Goal: Transaction & Acquisition: Purchase product/service

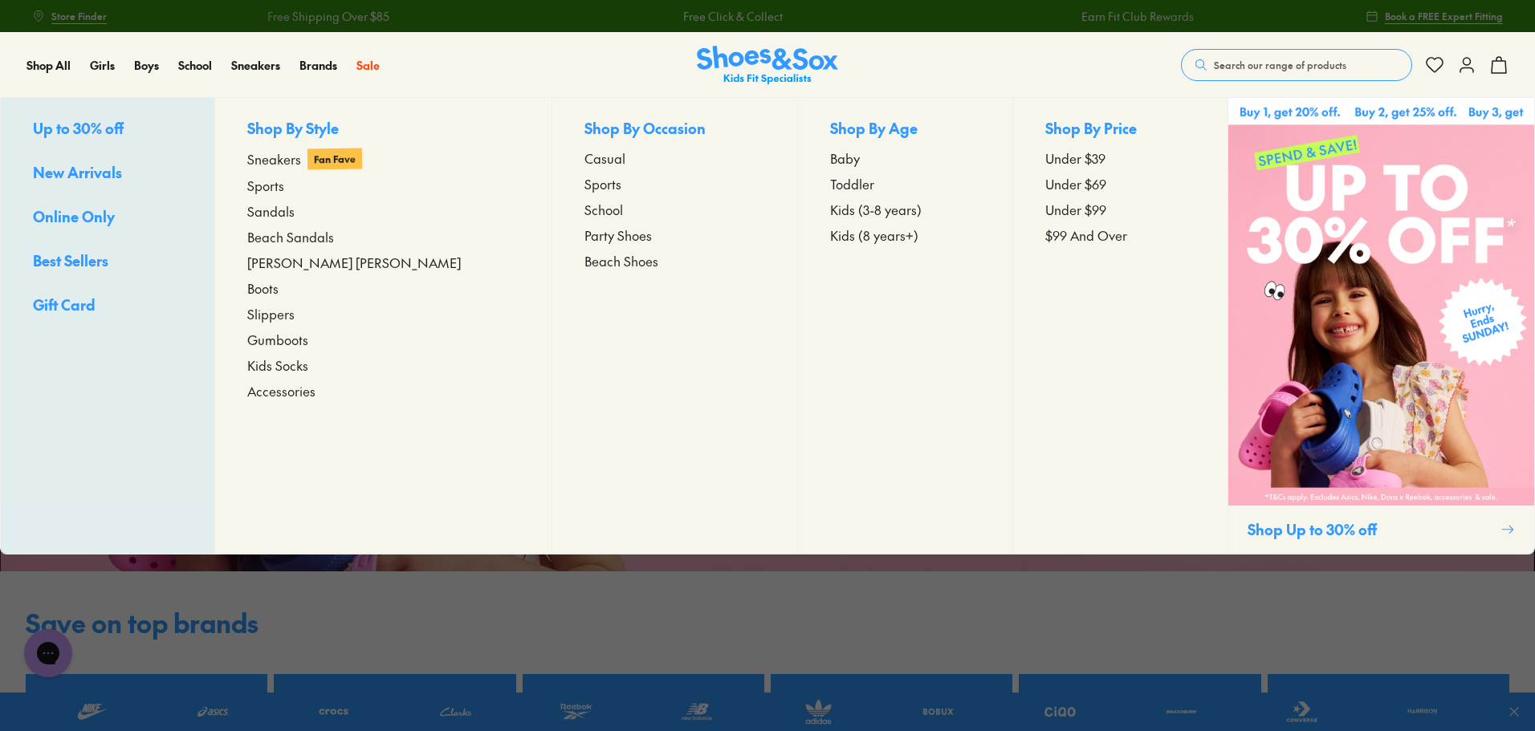
click at [95, 170] on span "New Arrivals" at bounding box center [77, 172] width 89 height 20
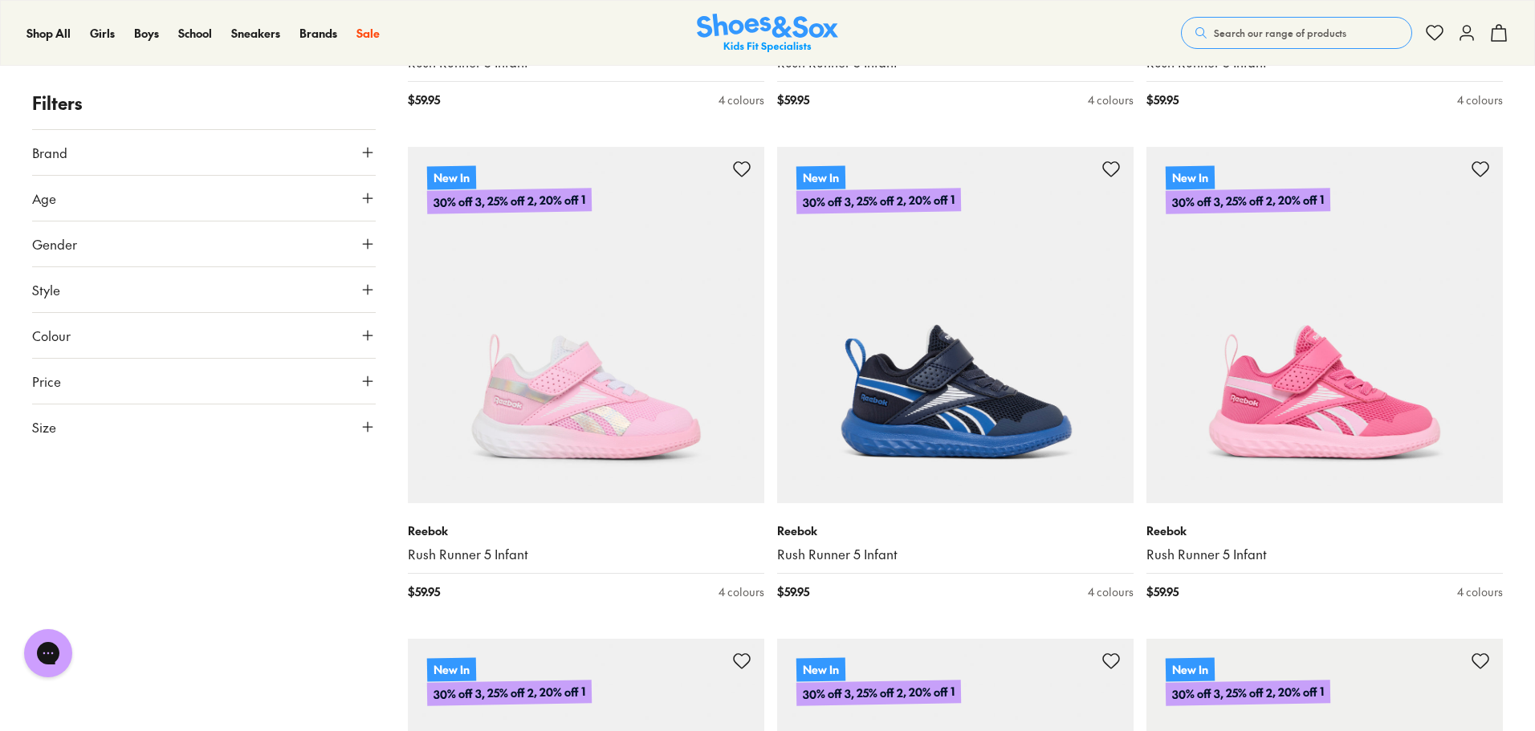
scroll to position [2168, 0]
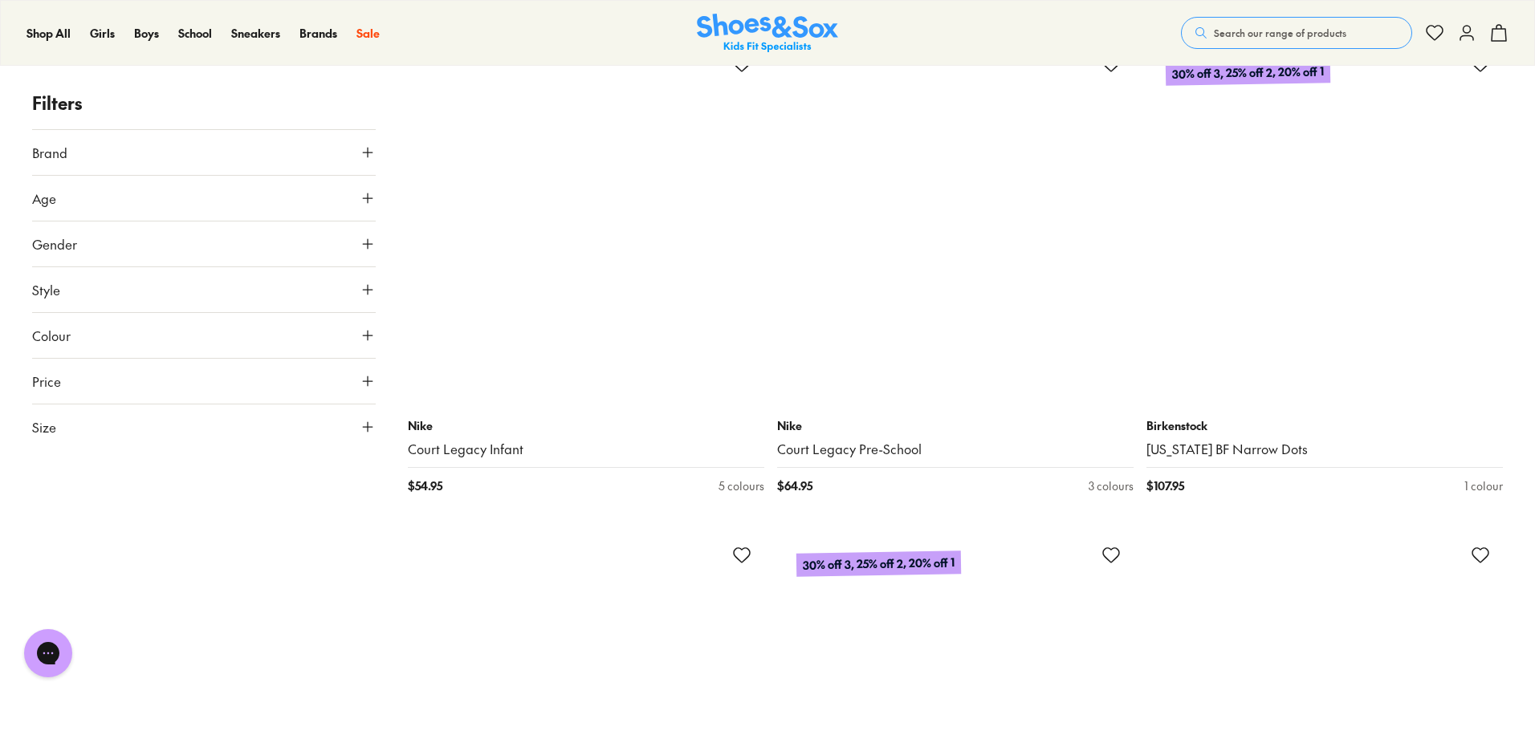
scroll to position [9957, 0]
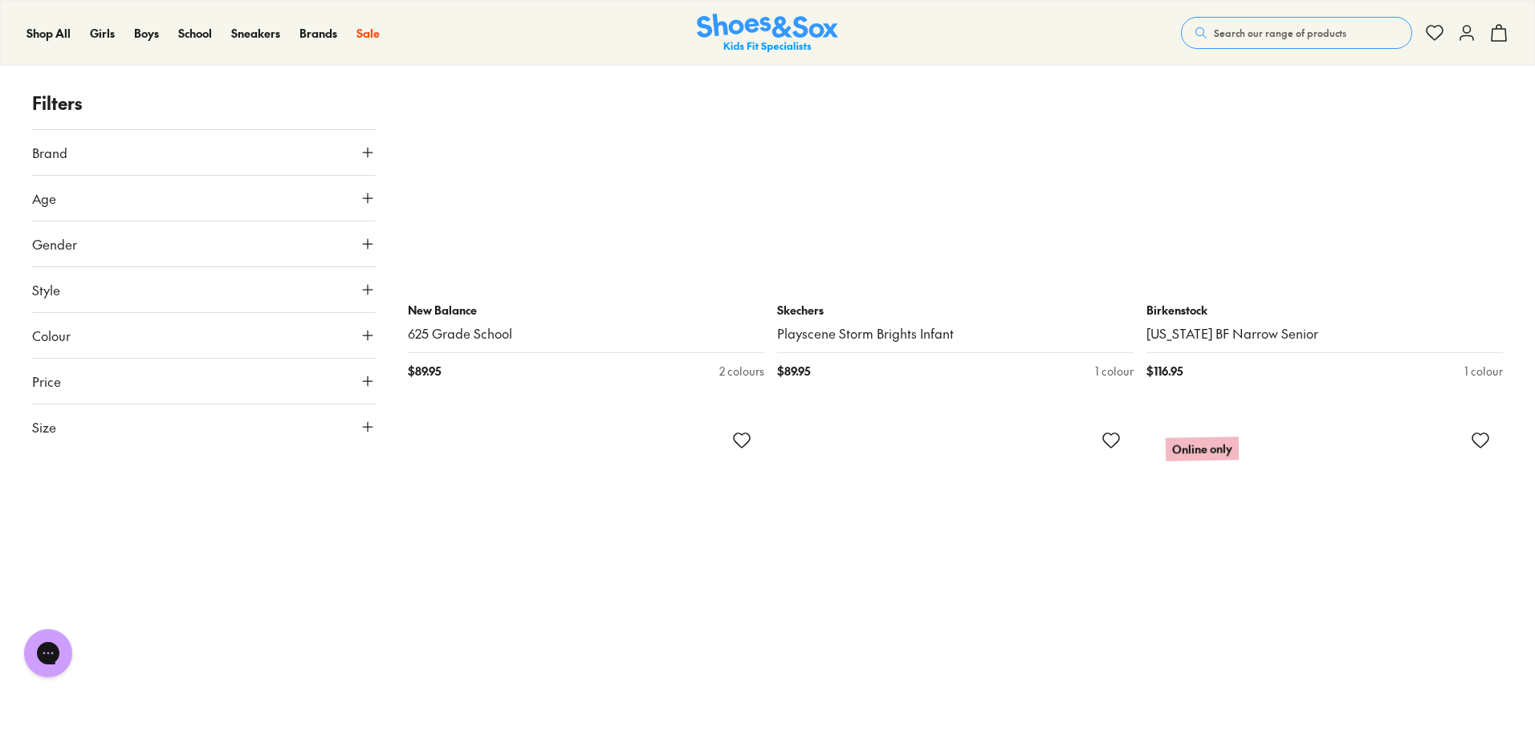
scroll to position [12285, 0]
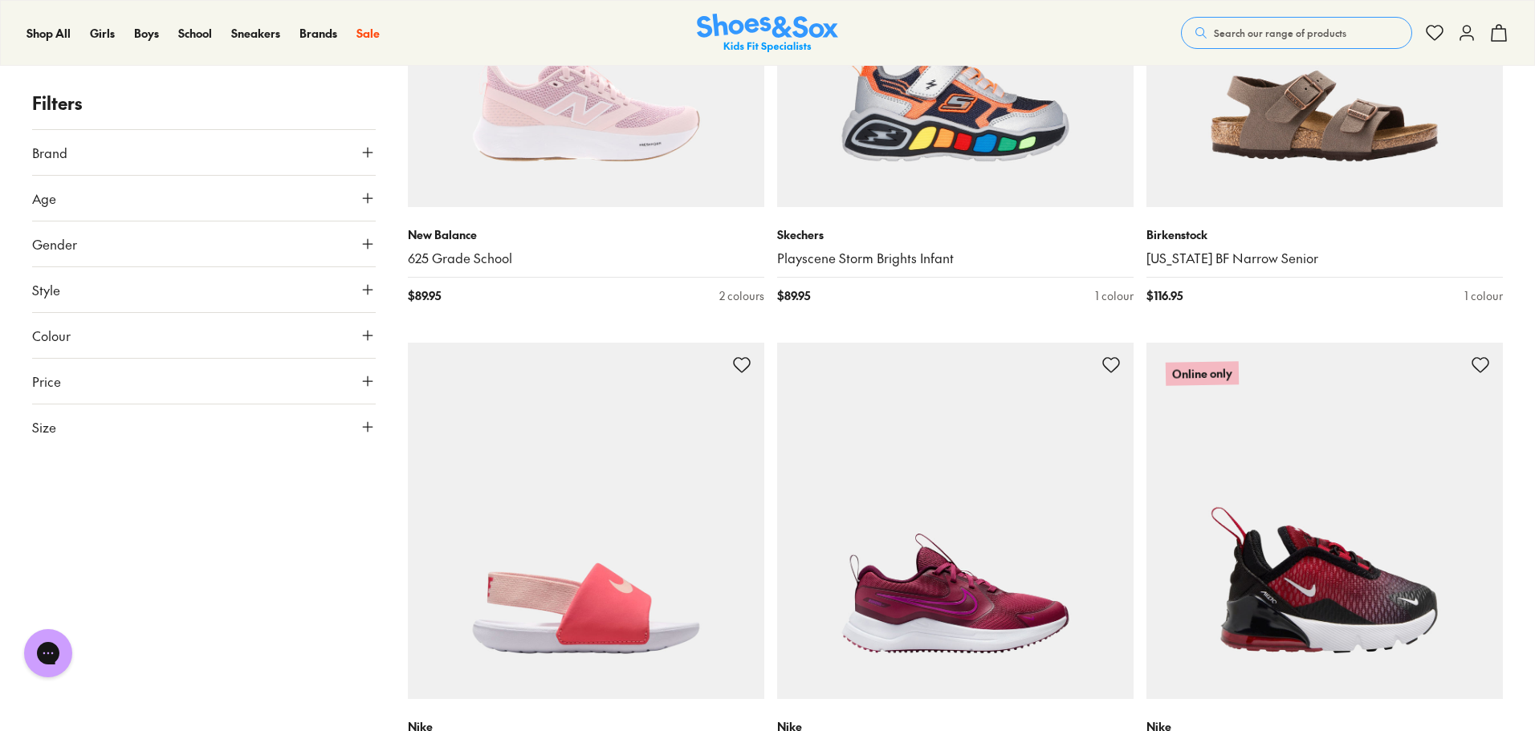
click at [362, 369] on button "Price" at bounding box center [204, 381] width 344 height 45
click at [366, 336] on use at bounding box center [368, 336] width 10 height 10
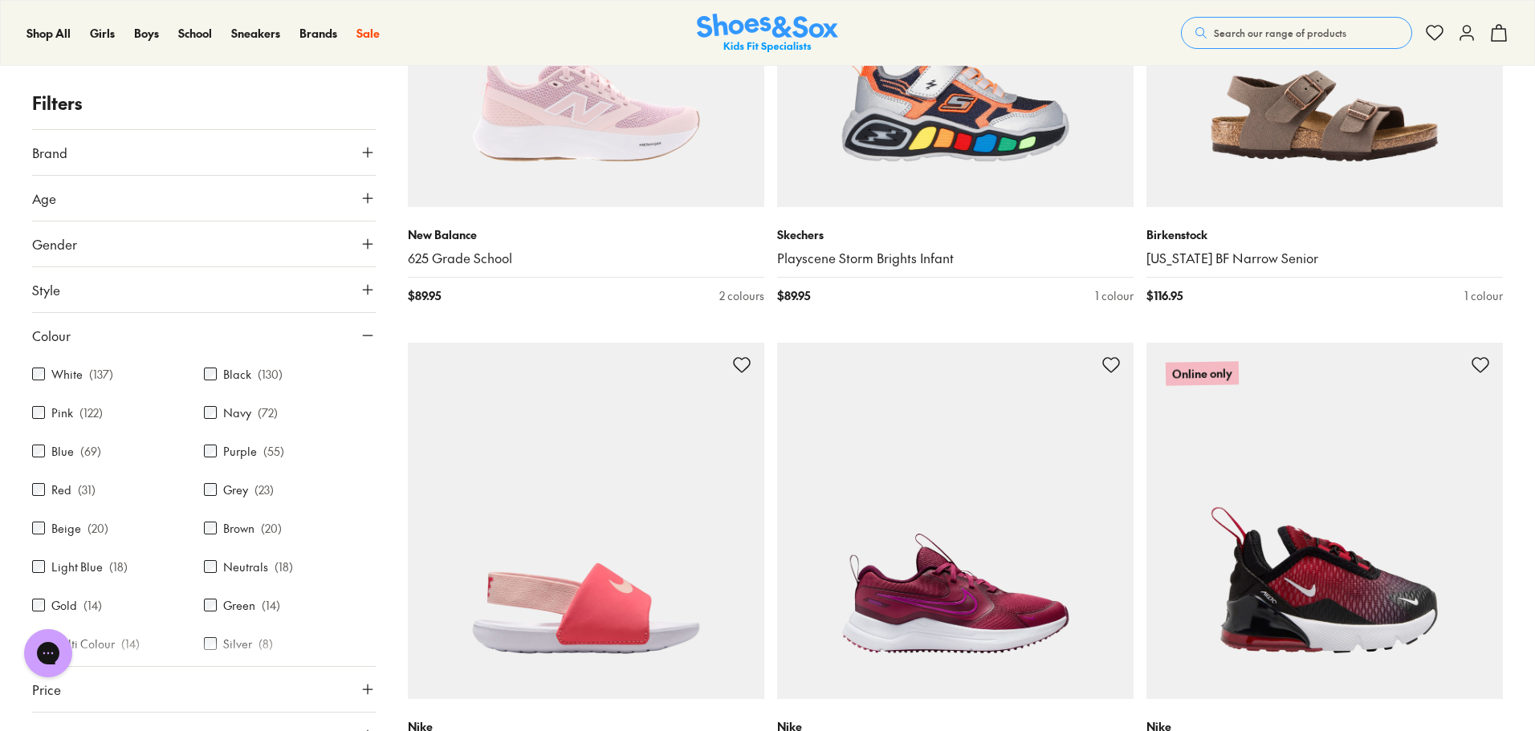
click at [366, 336] on use at bounding box center [368, 336] width 10 height 0
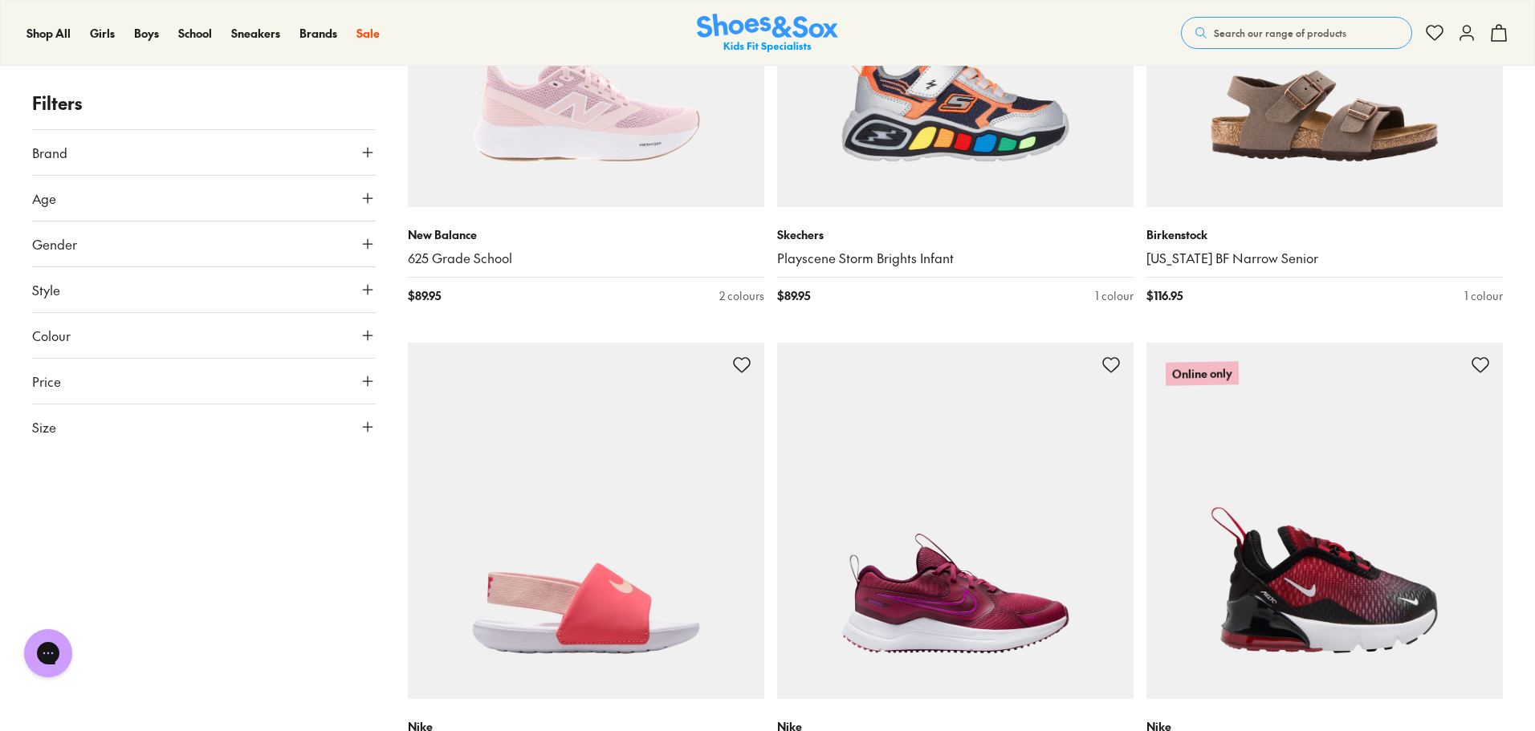
click at [367, 297] on icon at bounding box center [368, 290] width 16 height 16
click at [366, 289] on icon at bounding box center [368, 290] width 16 height 16
click at [368, 240] on use at bounding box center [368, 244] width 10 height 10
click at [368, 240] on icon at bounding box center [368, 244] width 16 height 16
click at [364, 185] on button "Age" at bounding box center [204, 198] width 344 height 45
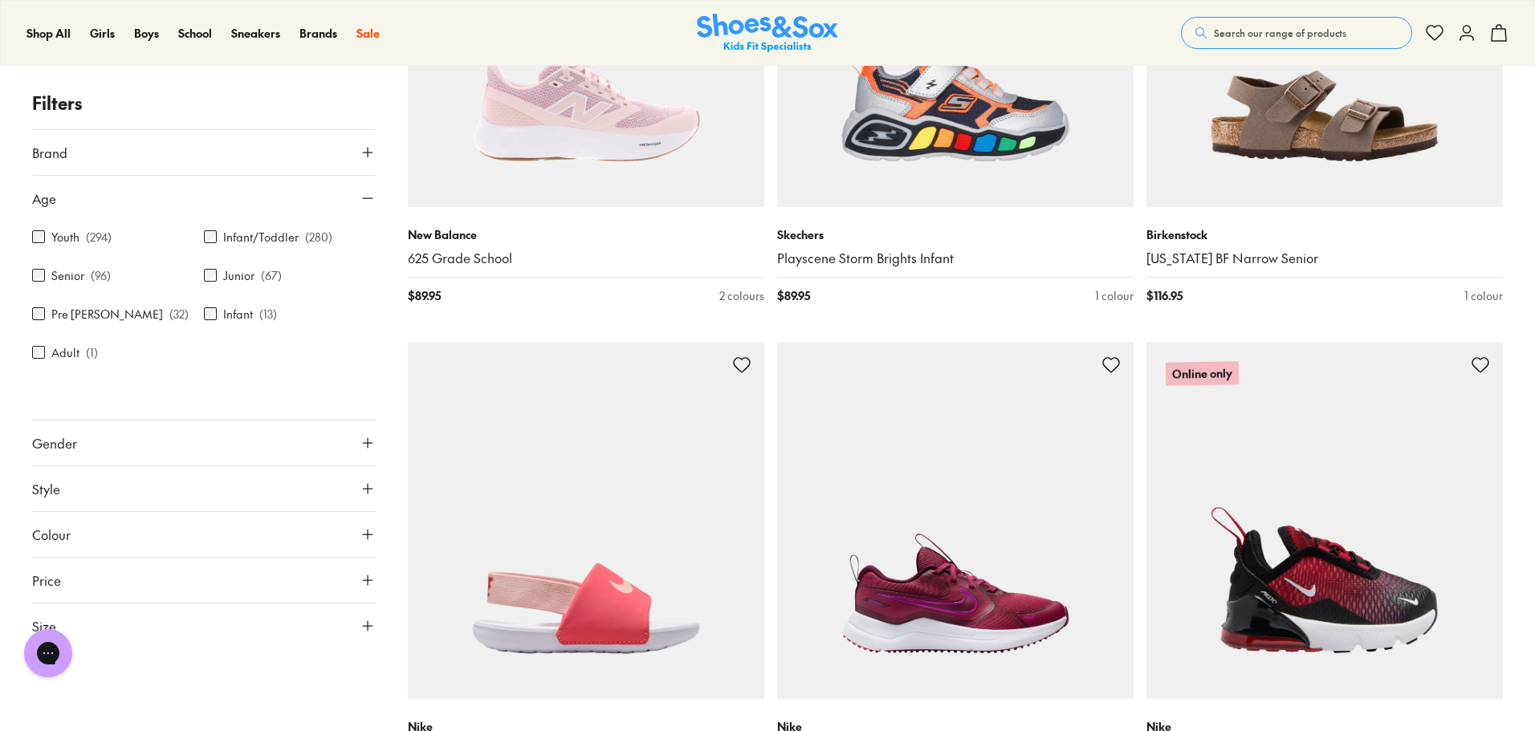
click at [364, 185] on button "Age" at bounding box center [204, 198] width 344 height 45
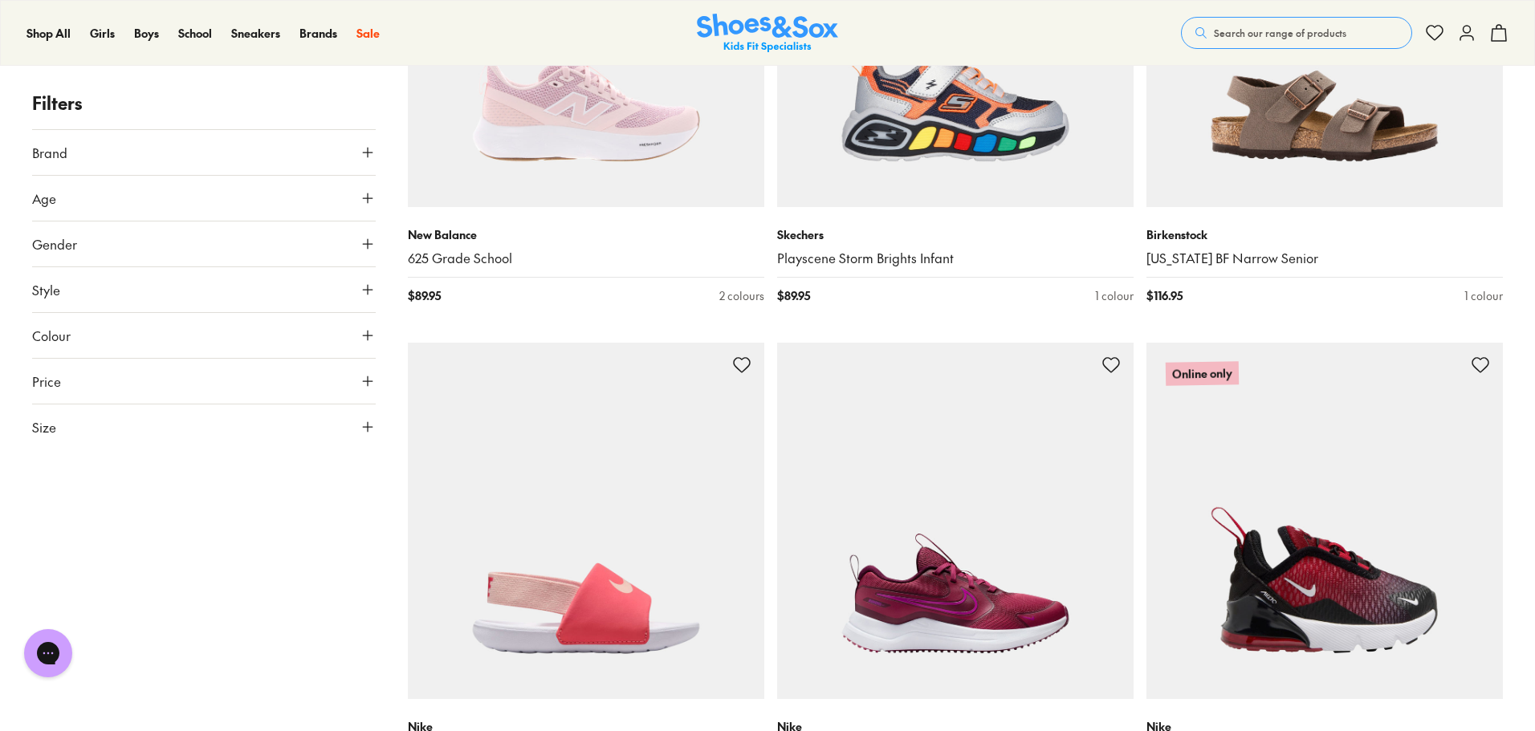
click at [372, 147] on icon at bounding box center [368, 153] width 16 height 16
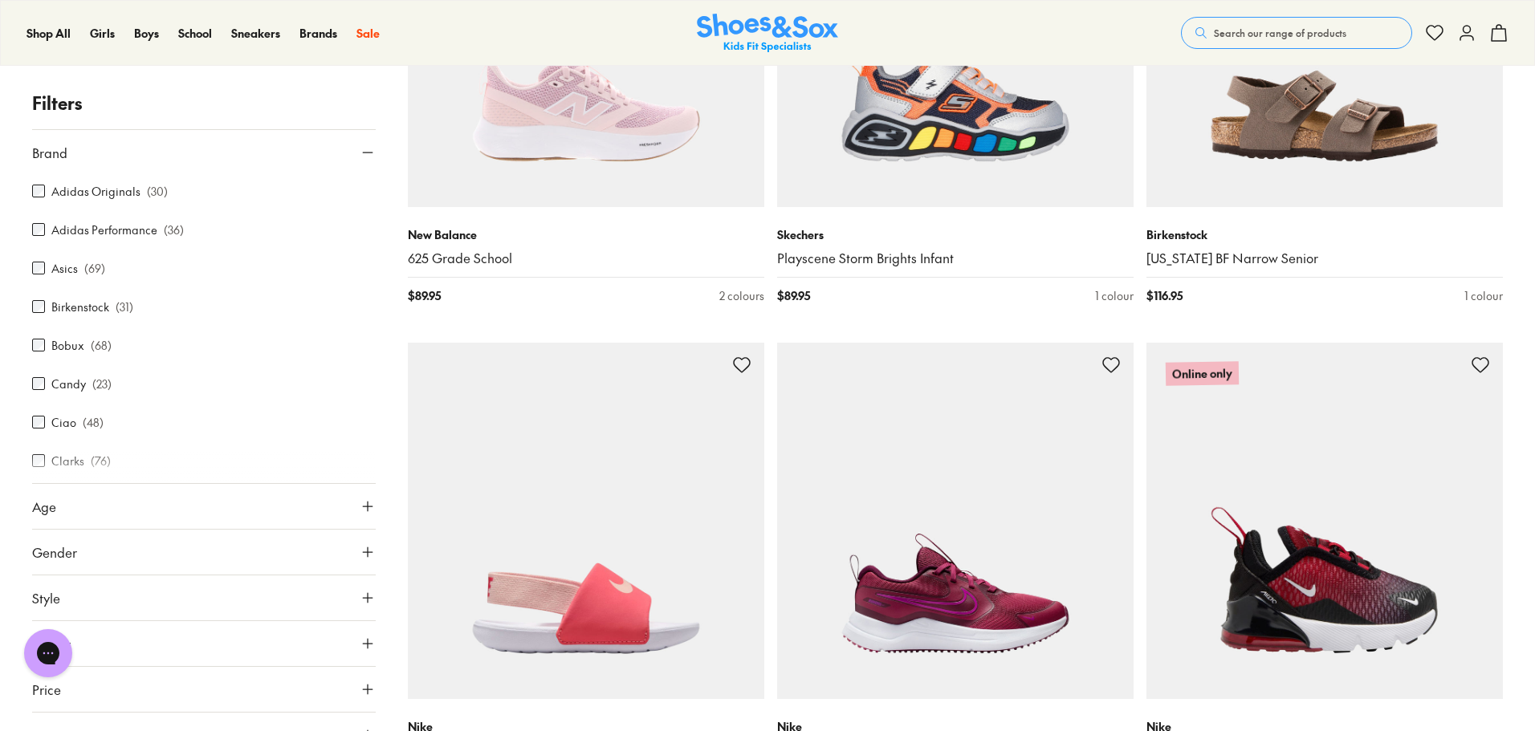
click at [365, 154] on icon at bounding box center [368, 153] width 16 height 16
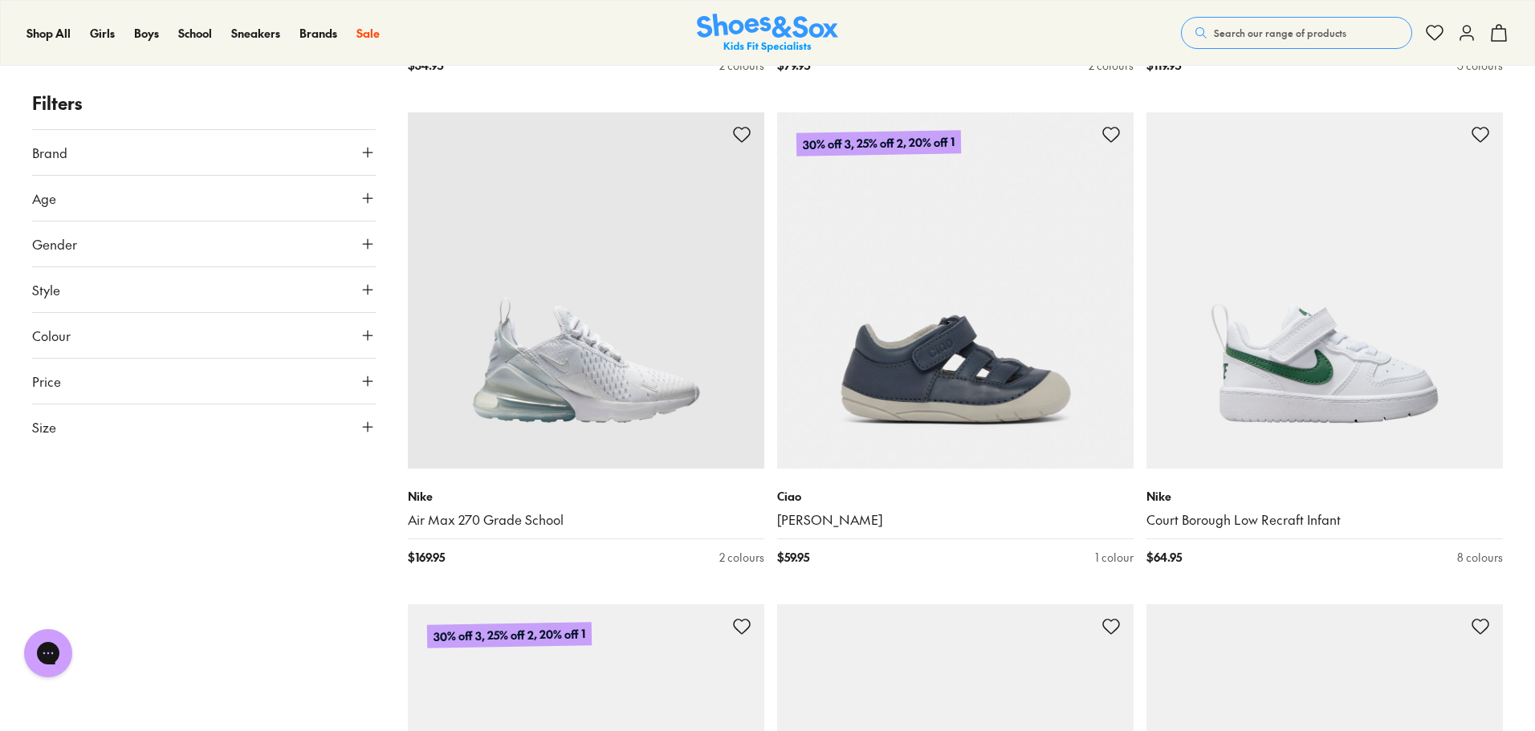
scroll to position [13249, 0]
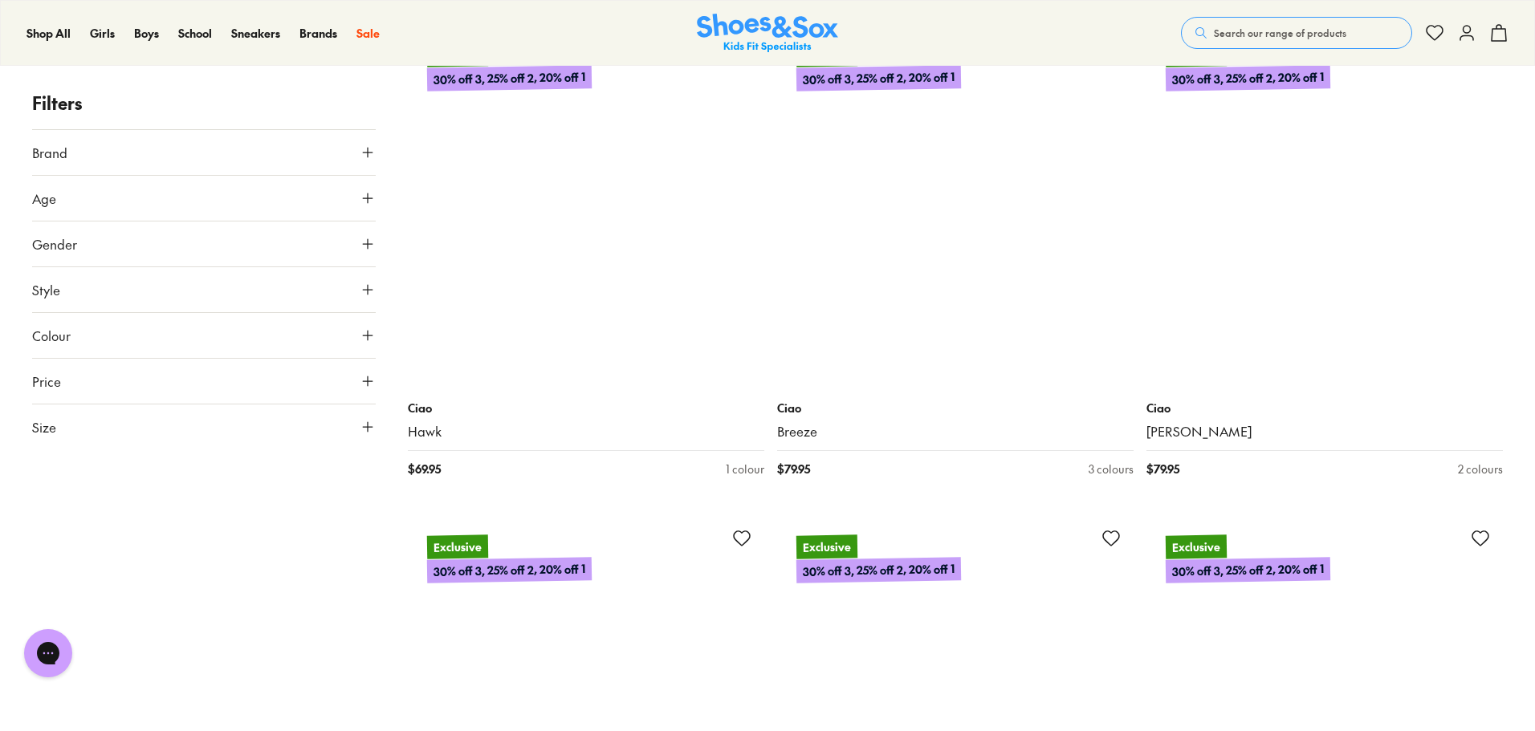
scroll to position [16059, 0]
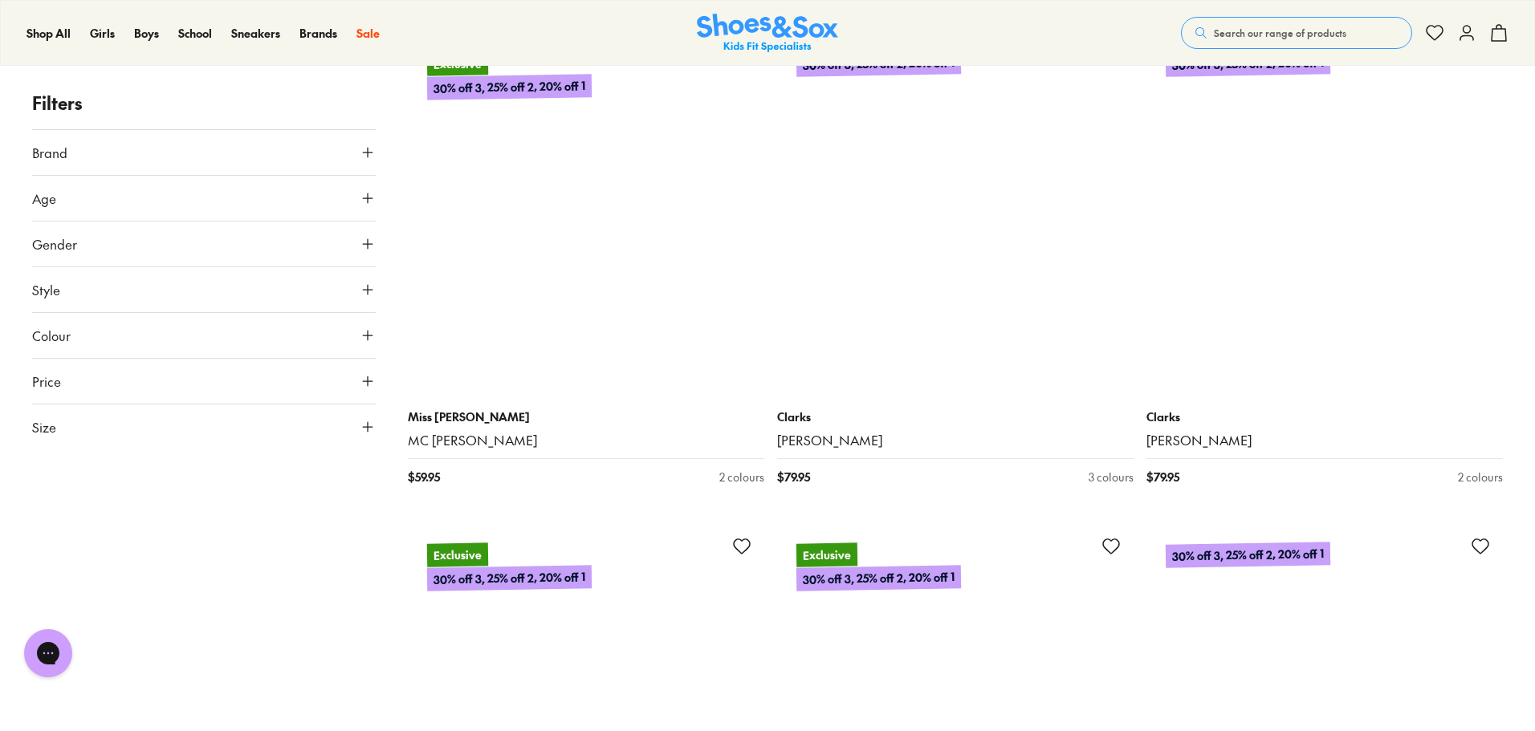
scroll to position [28425, 0]
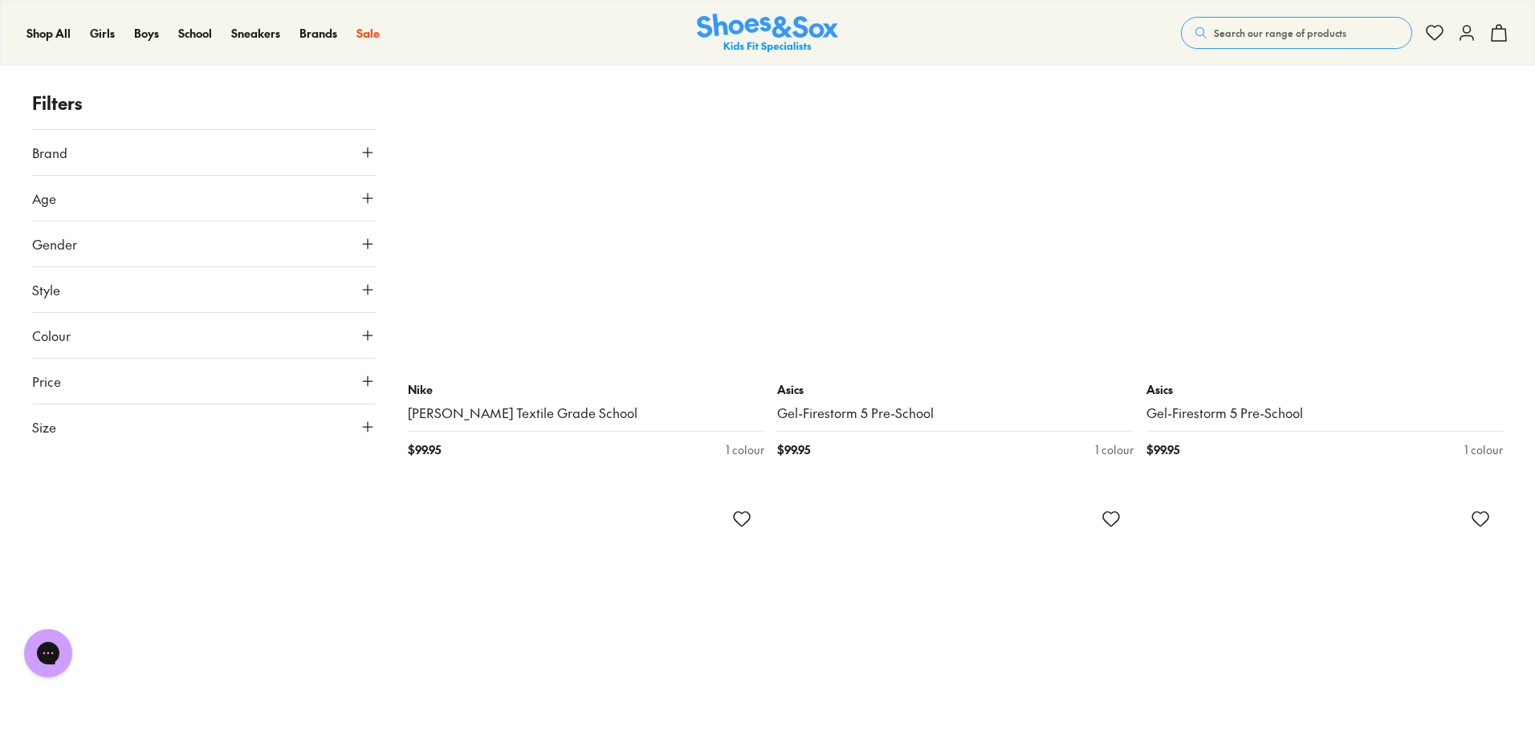
scroll to position [34849, 0]
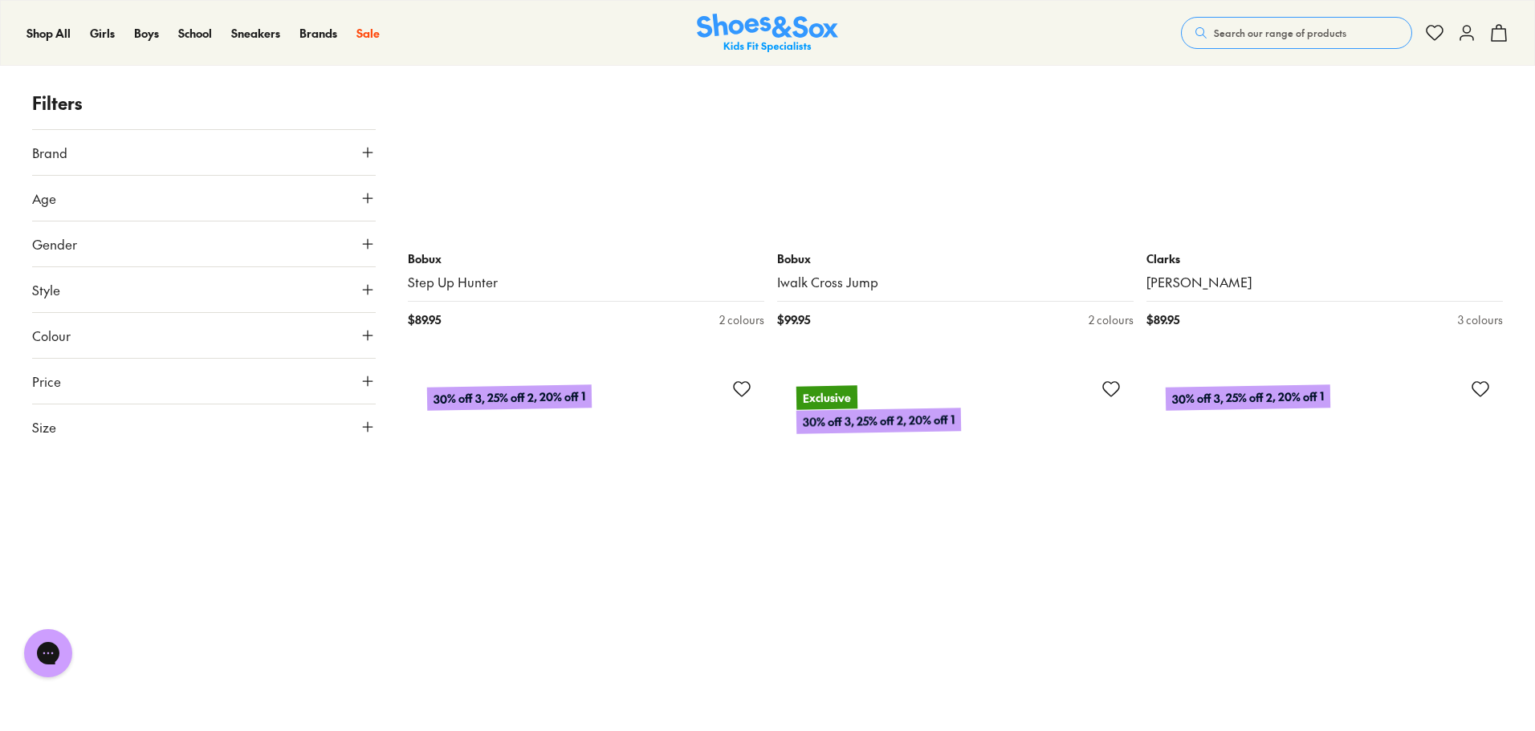
scroll to position [38703, 0]
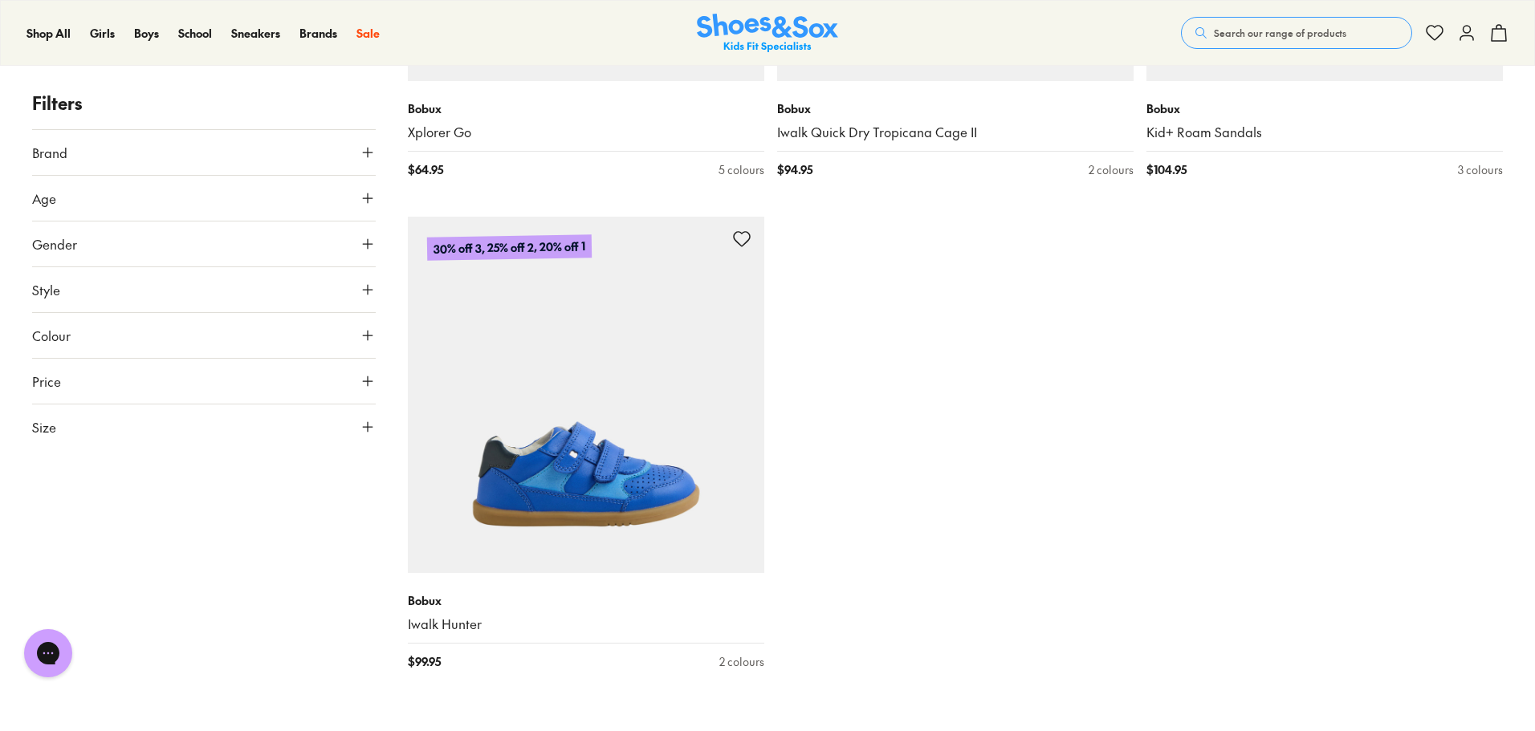
scroll to position [41995, 0]
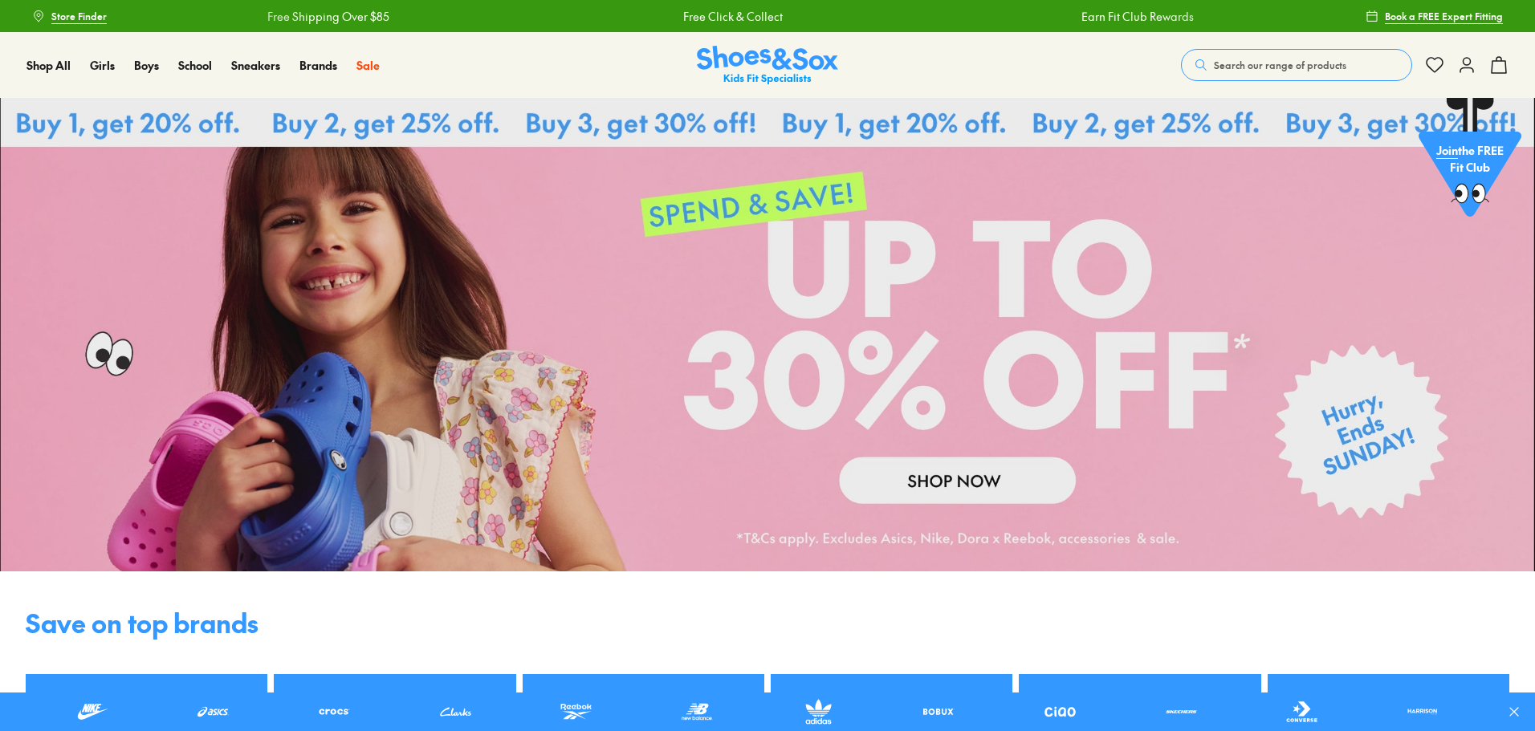
click at [1335, 61] on span "Search our range of products" at bounding box center [1280, 65] width 132 height 14
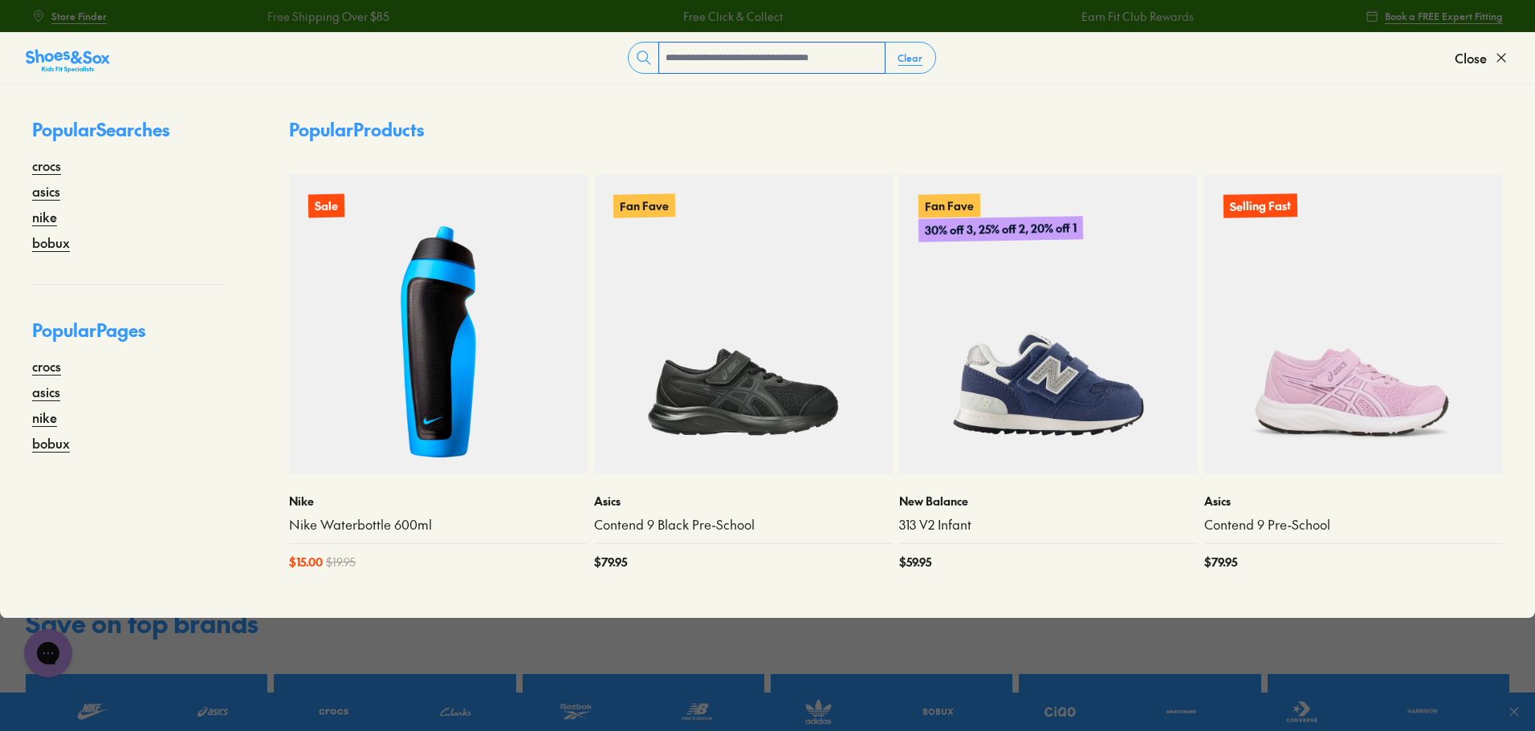
type input "*"
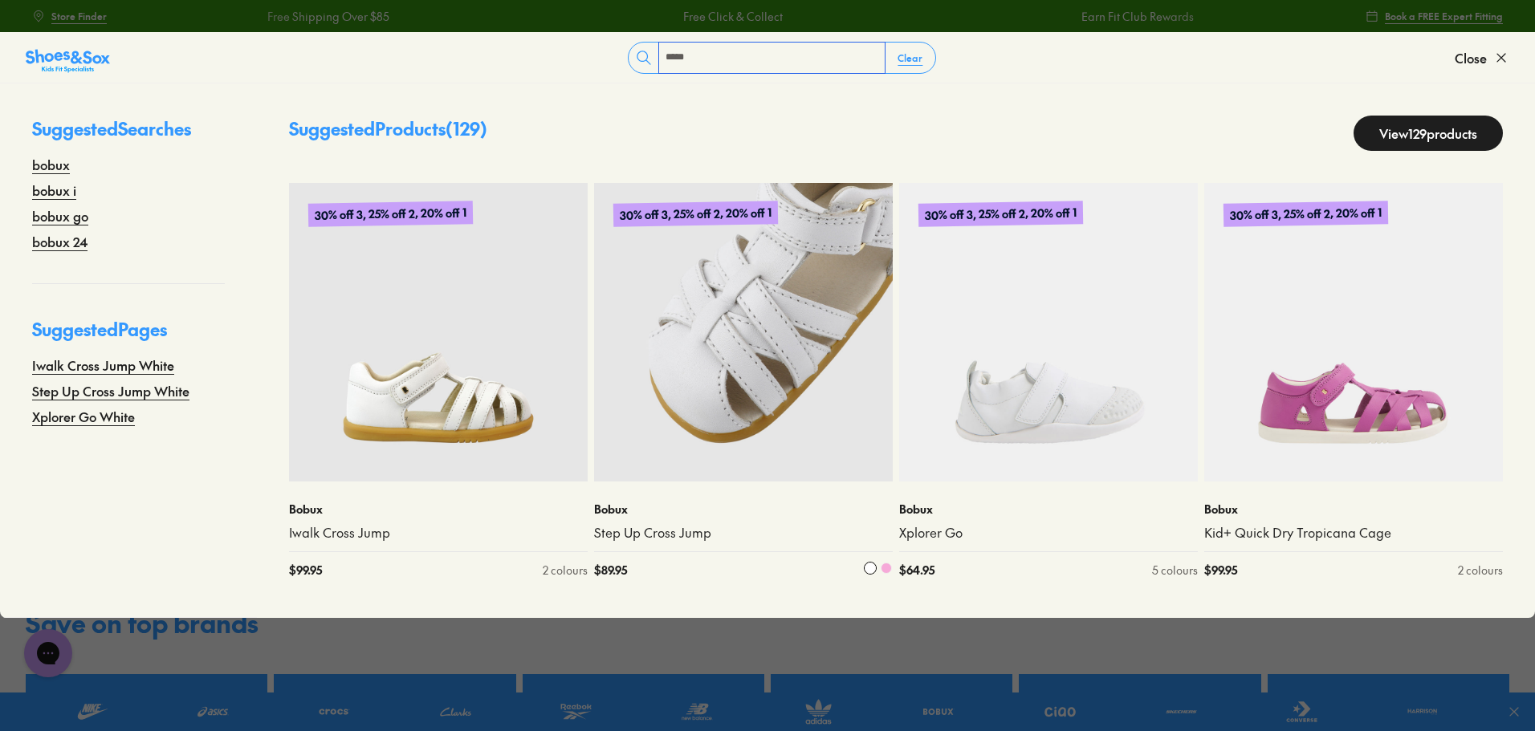
type input "*****"
click at [784, 361] on img at bounding box center [743, 332] width 299 height 299
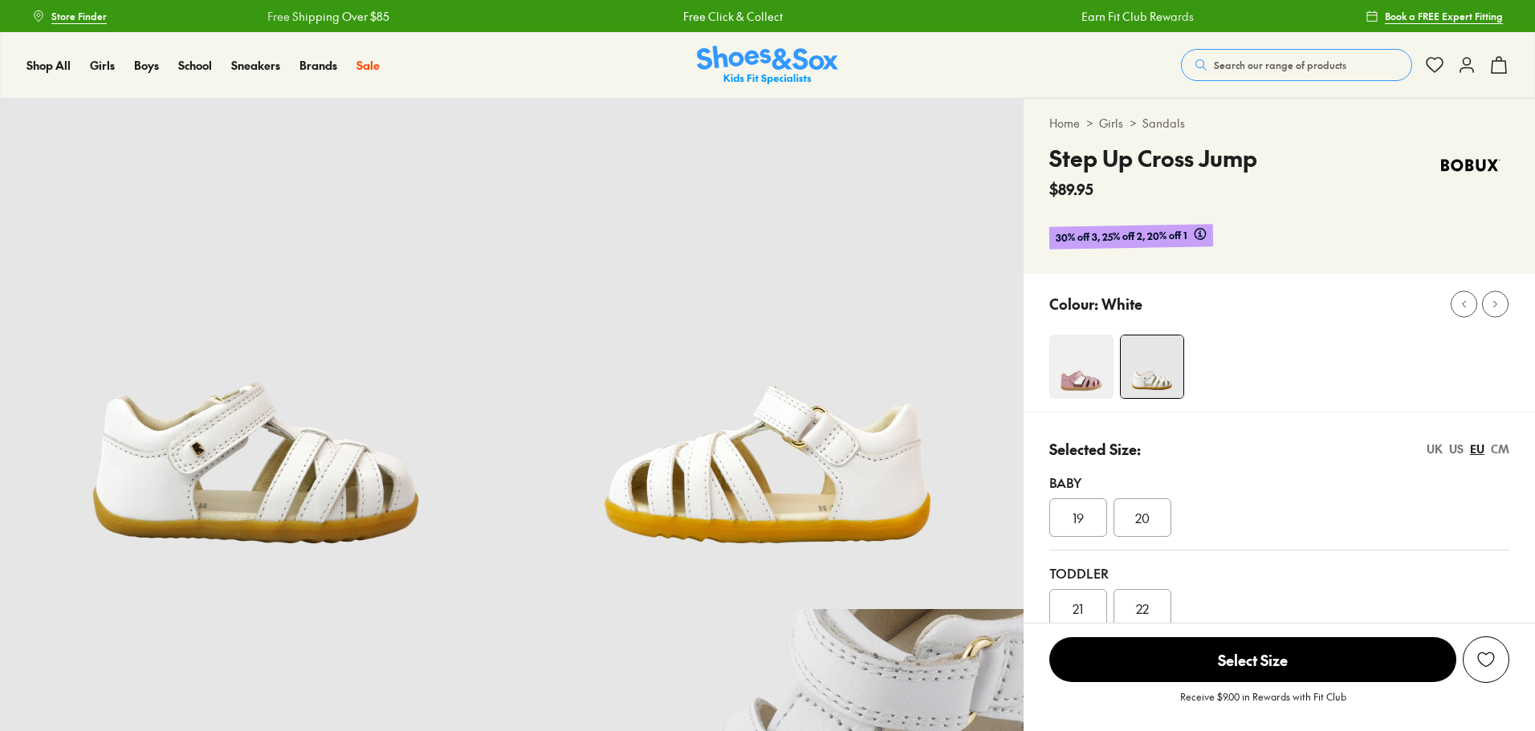
select select "*"
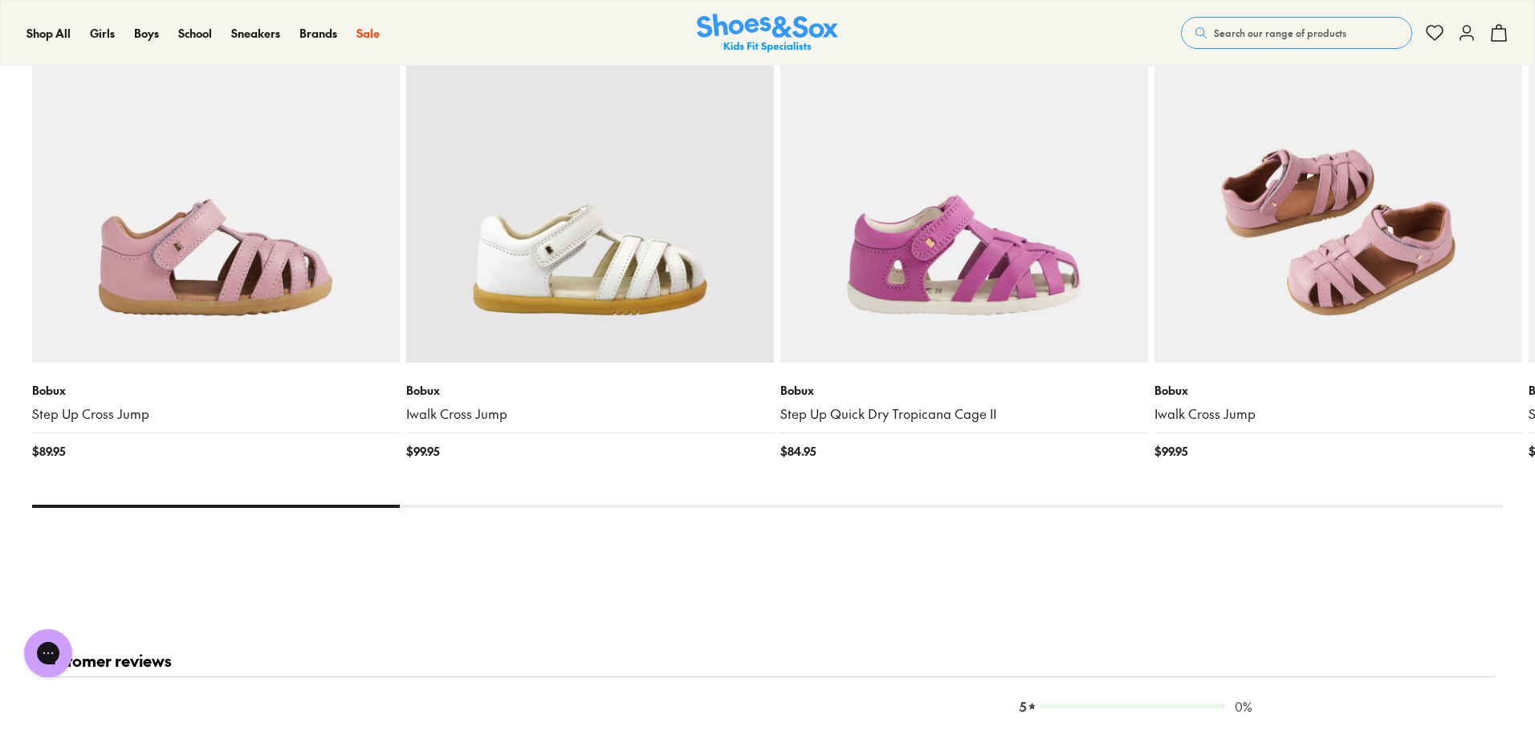
scroll to position [1767, 0]
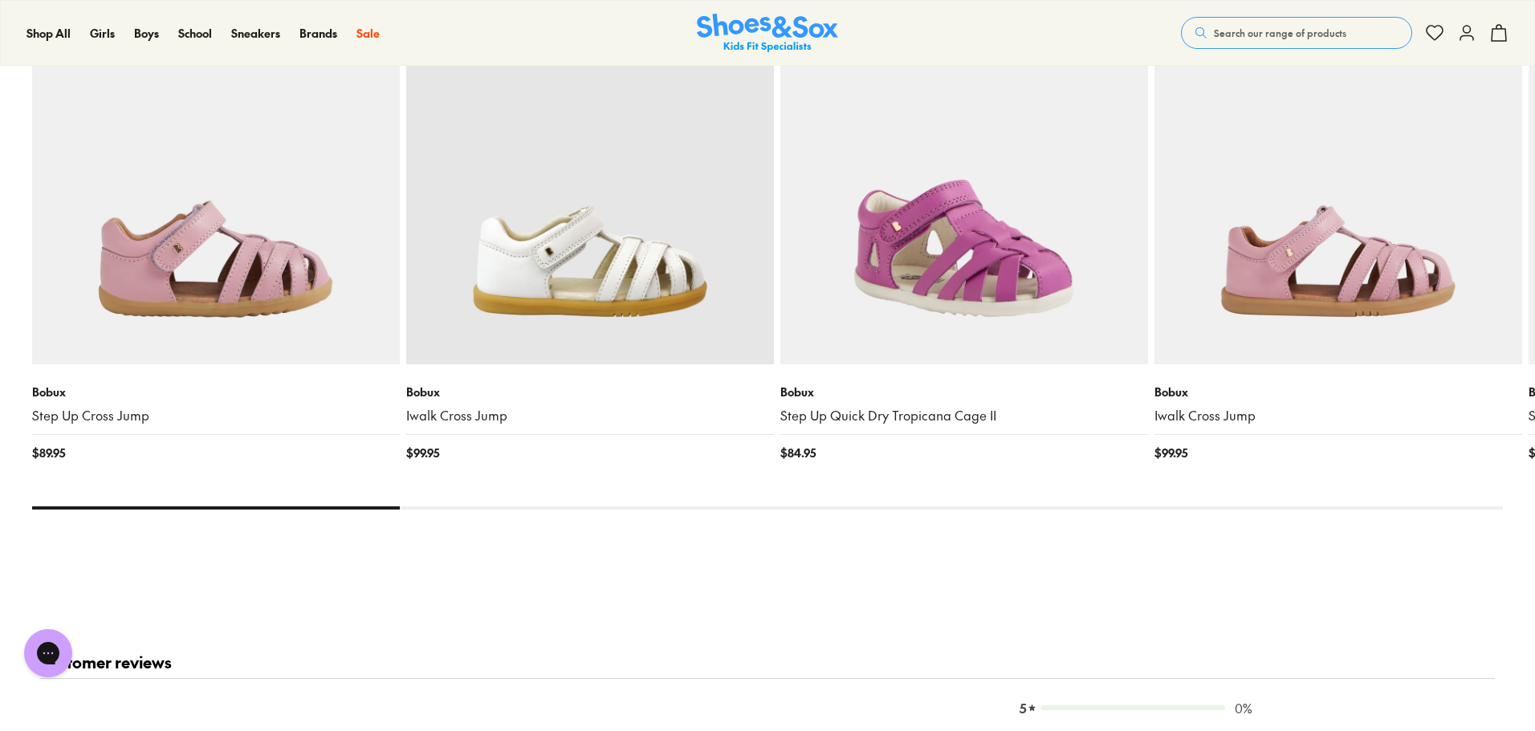
click at [1003, 170] on img at bounding box center [964, 181] width 368 height 368
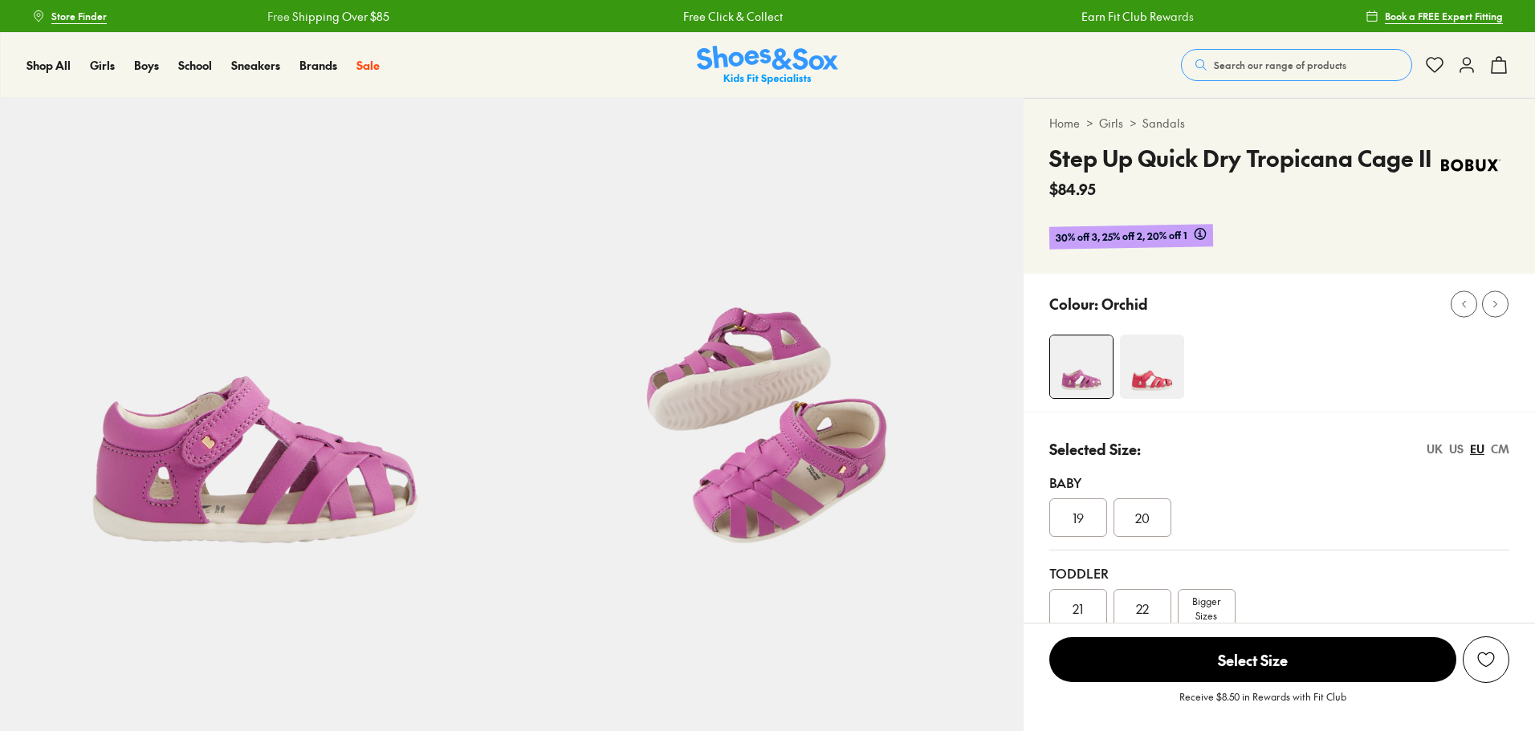
select select "*"
click at [1227, 67] on span "Search our range of products" at bounding box center [1280, 65] width 132 height 14
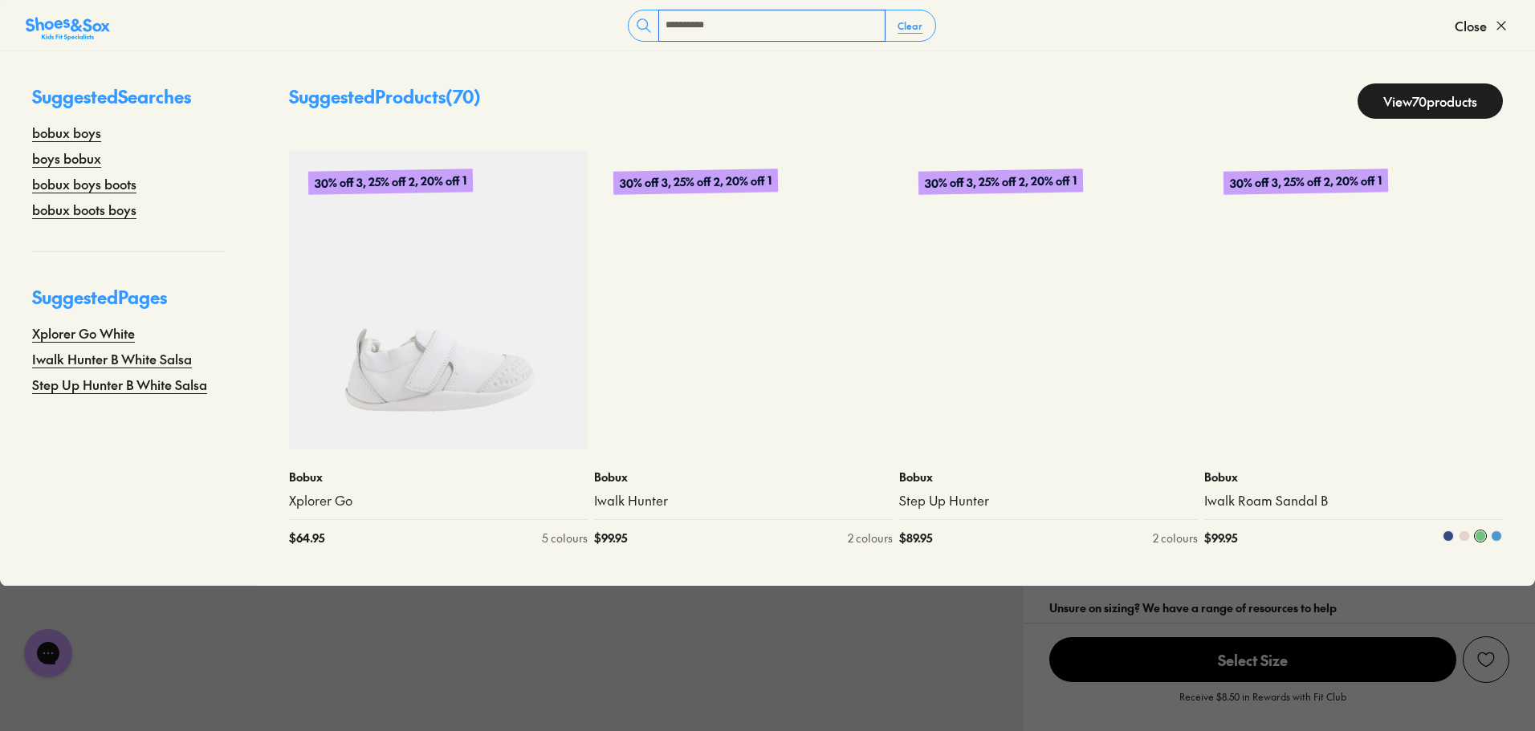
scroll to position [161, 0]
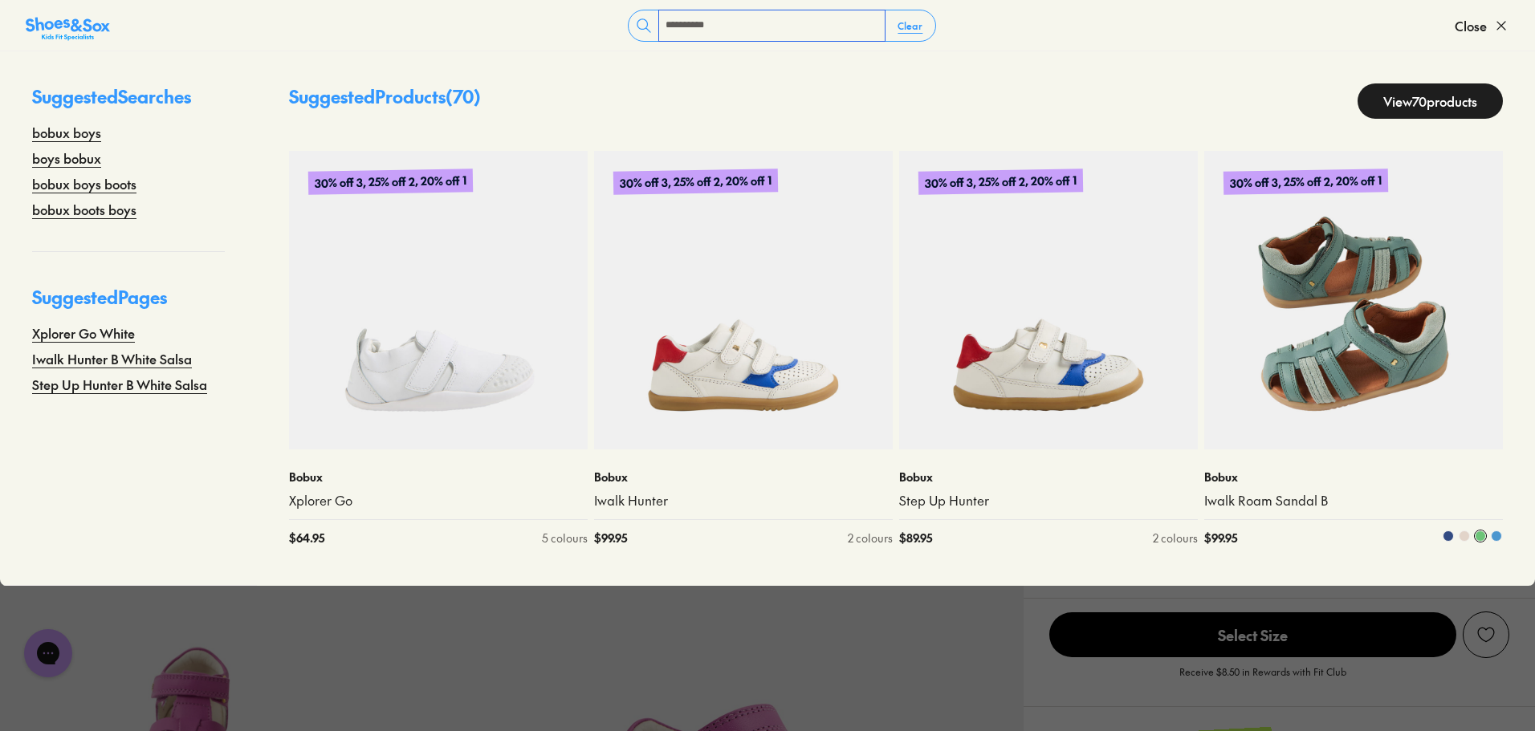
type input "**********"
click at [1284, 311] on img at bounding box center [1353, 300] width 299 height 299
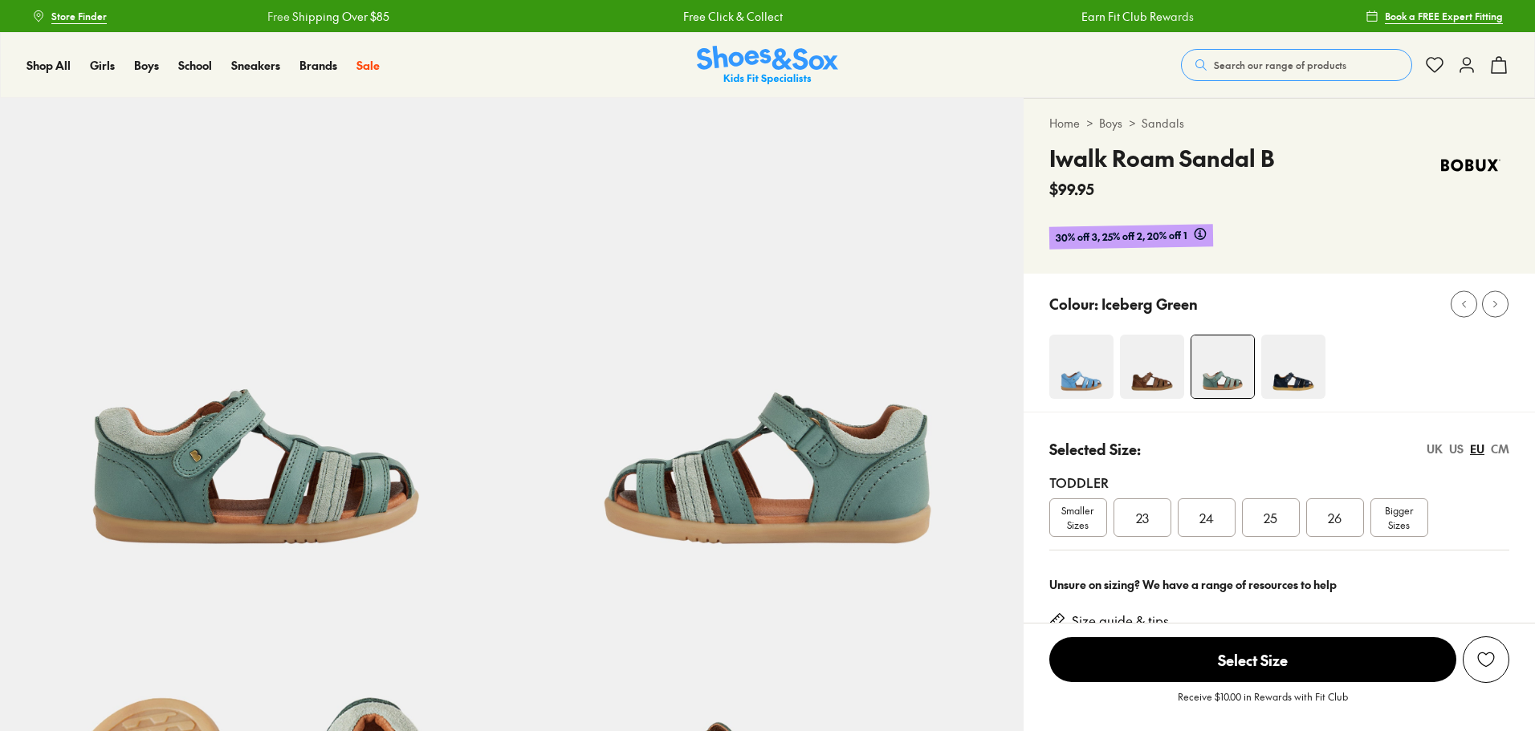
select select "*"
click at [1281, 365] on img at bounding box center [1293, 367] width 64 height 64
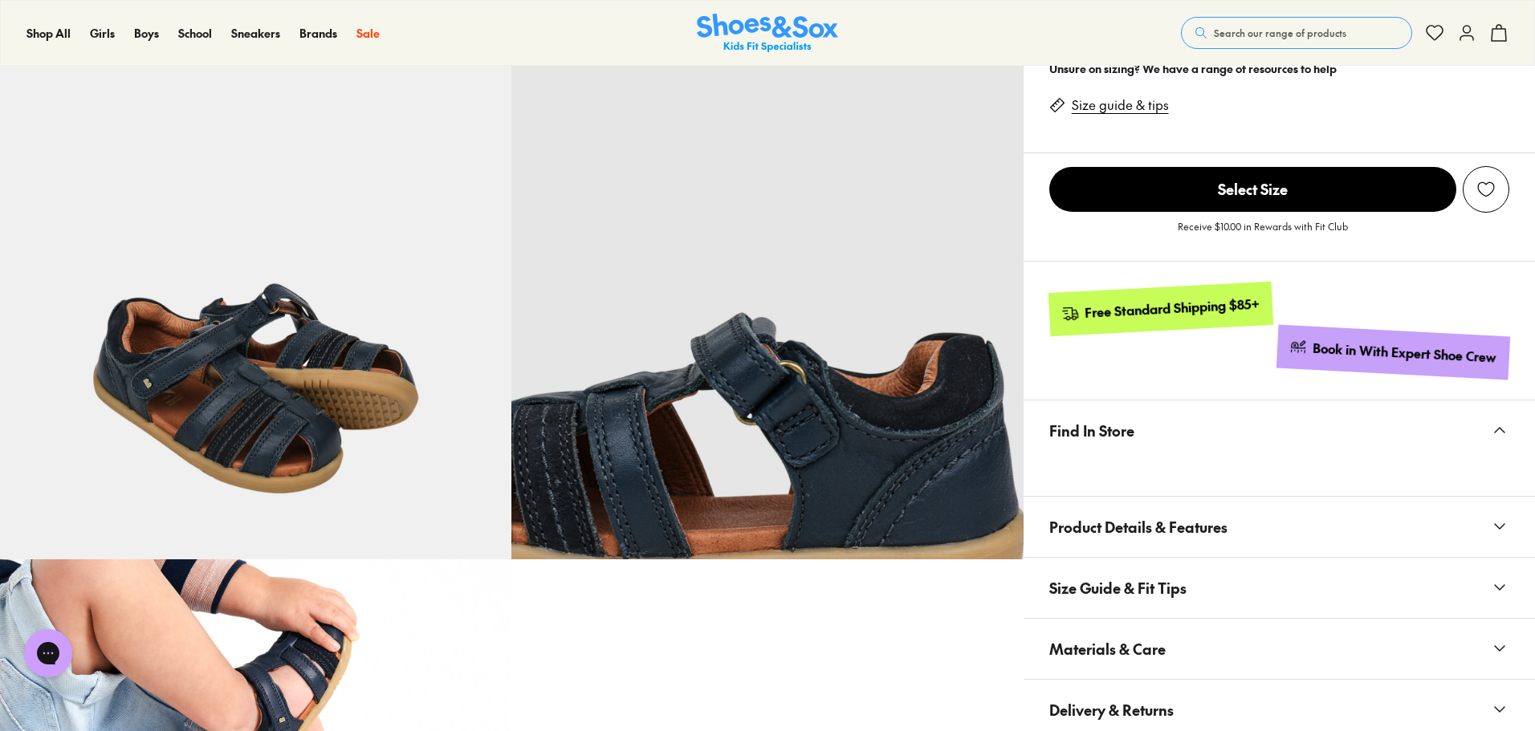
select select "*"
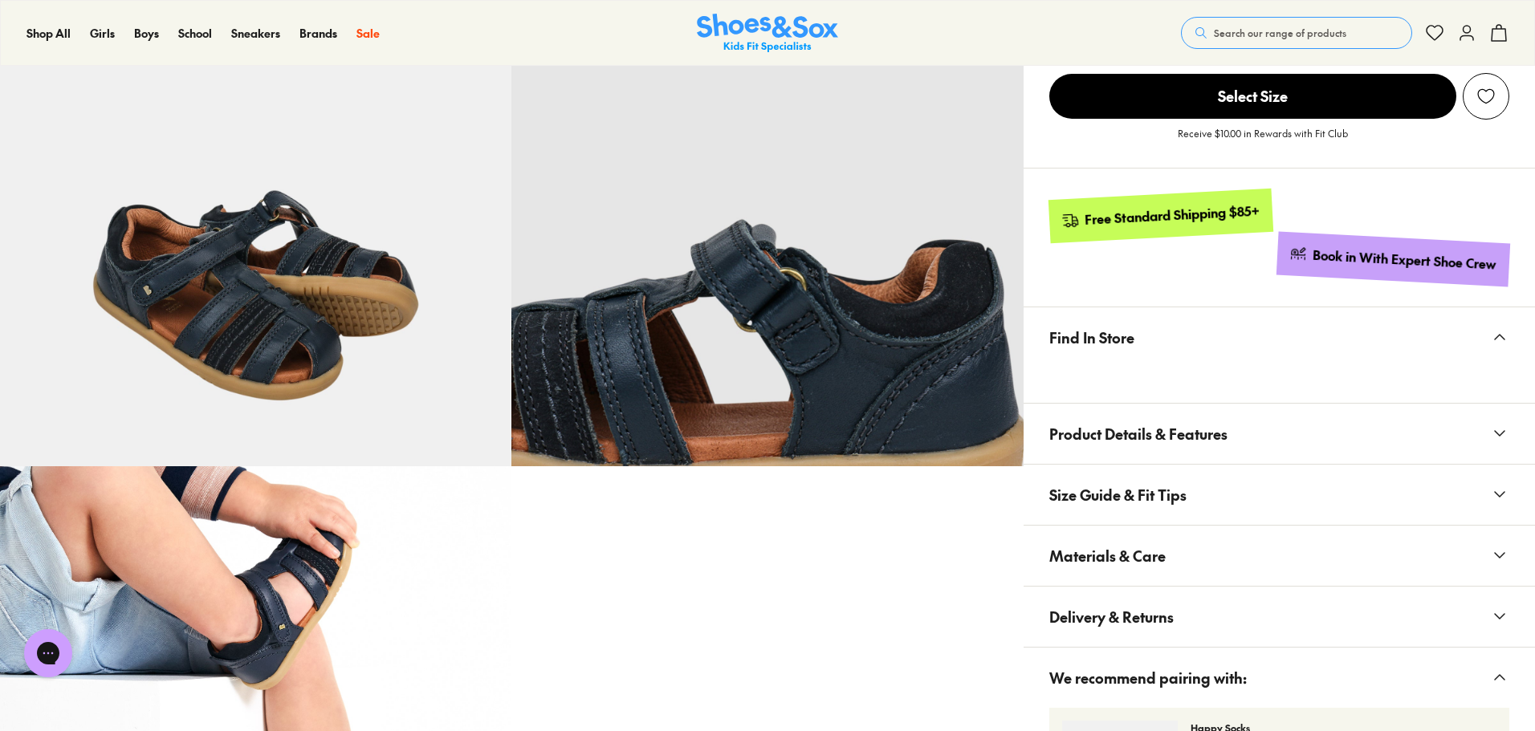
scroll to position [401, 0]
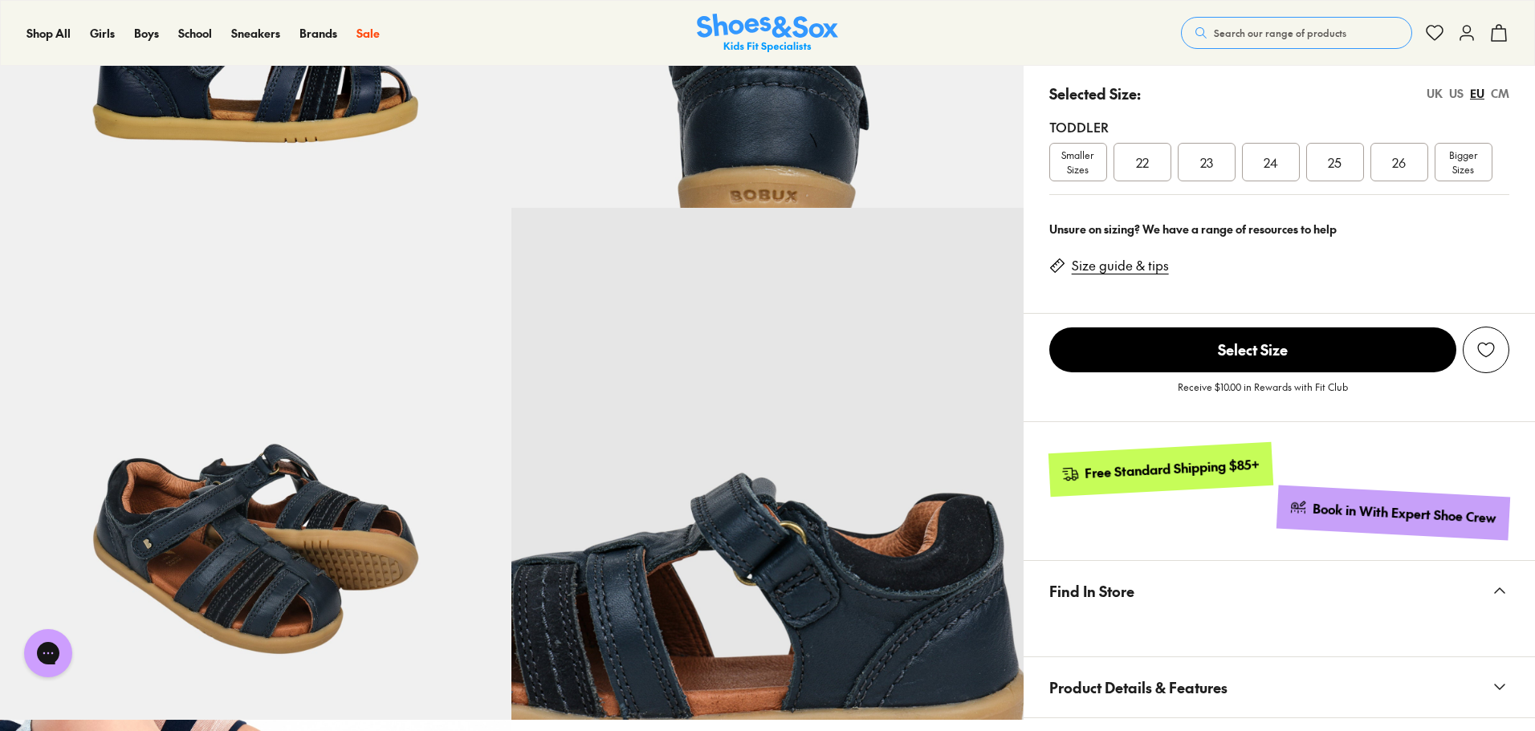
click at [1110, 263] on link "Size guide & tips" at bounding box center [1120, 266] width 97 height 18
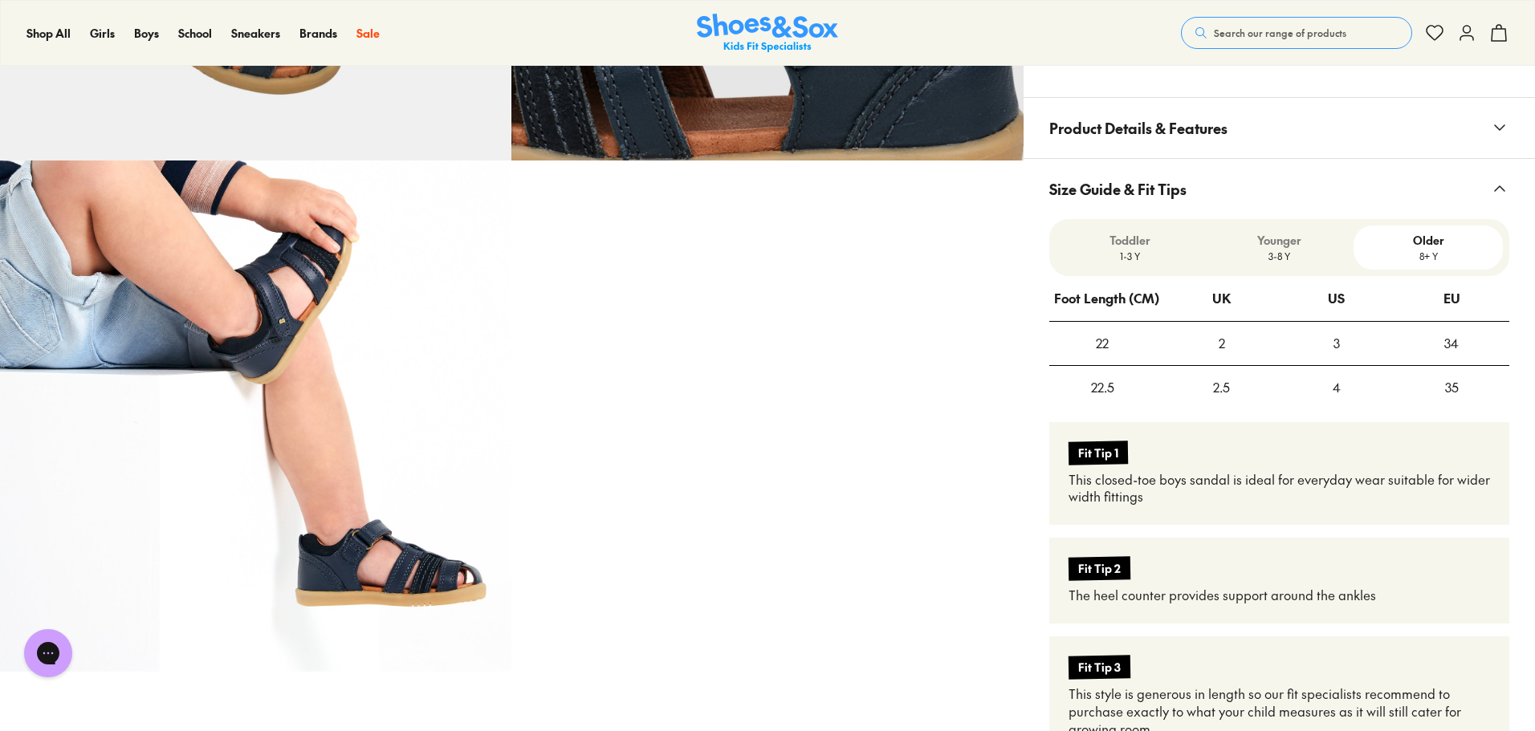
scroll to position [960, 0]
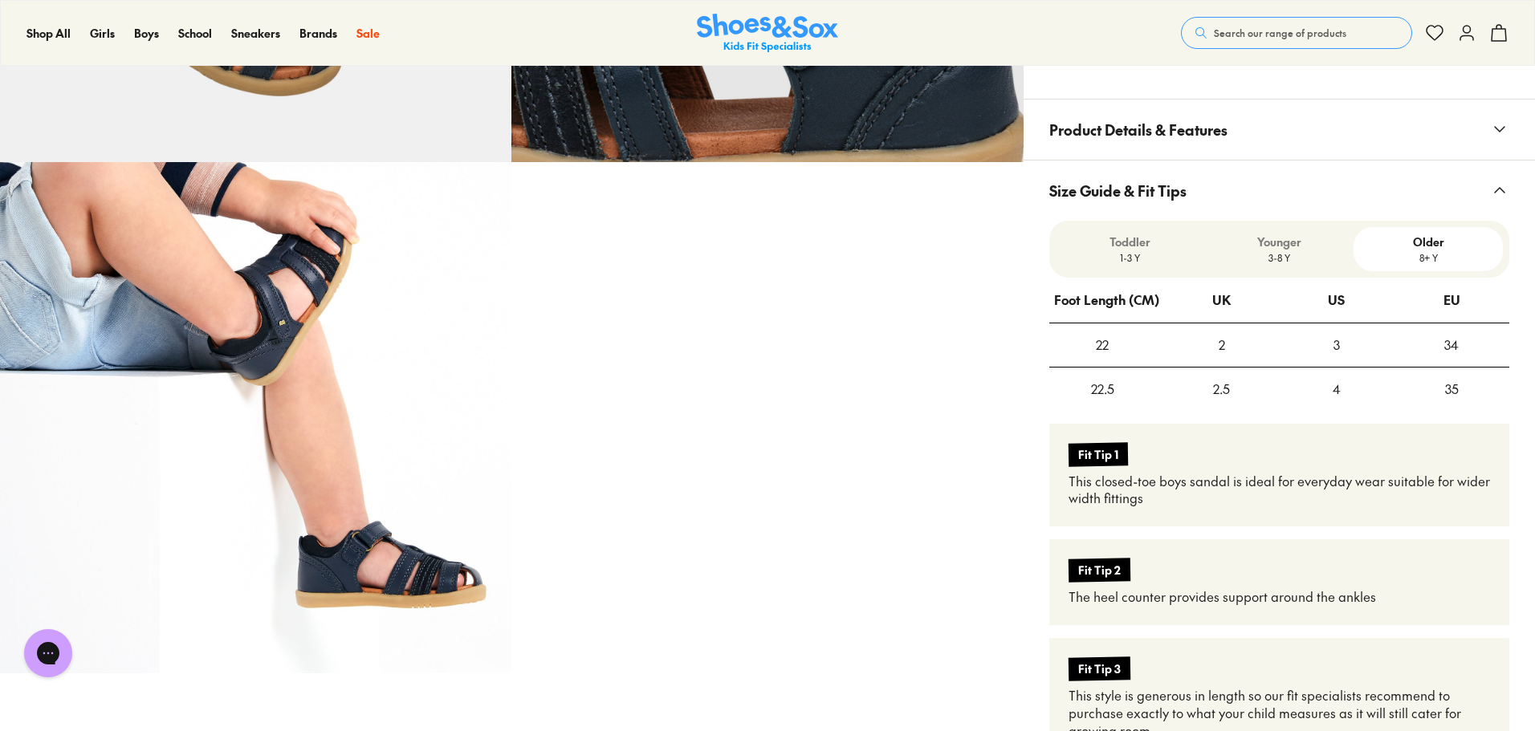
click at [1275, 259] on p "3-8 Y" at bounding box center [1279, 258] width 137 height 14
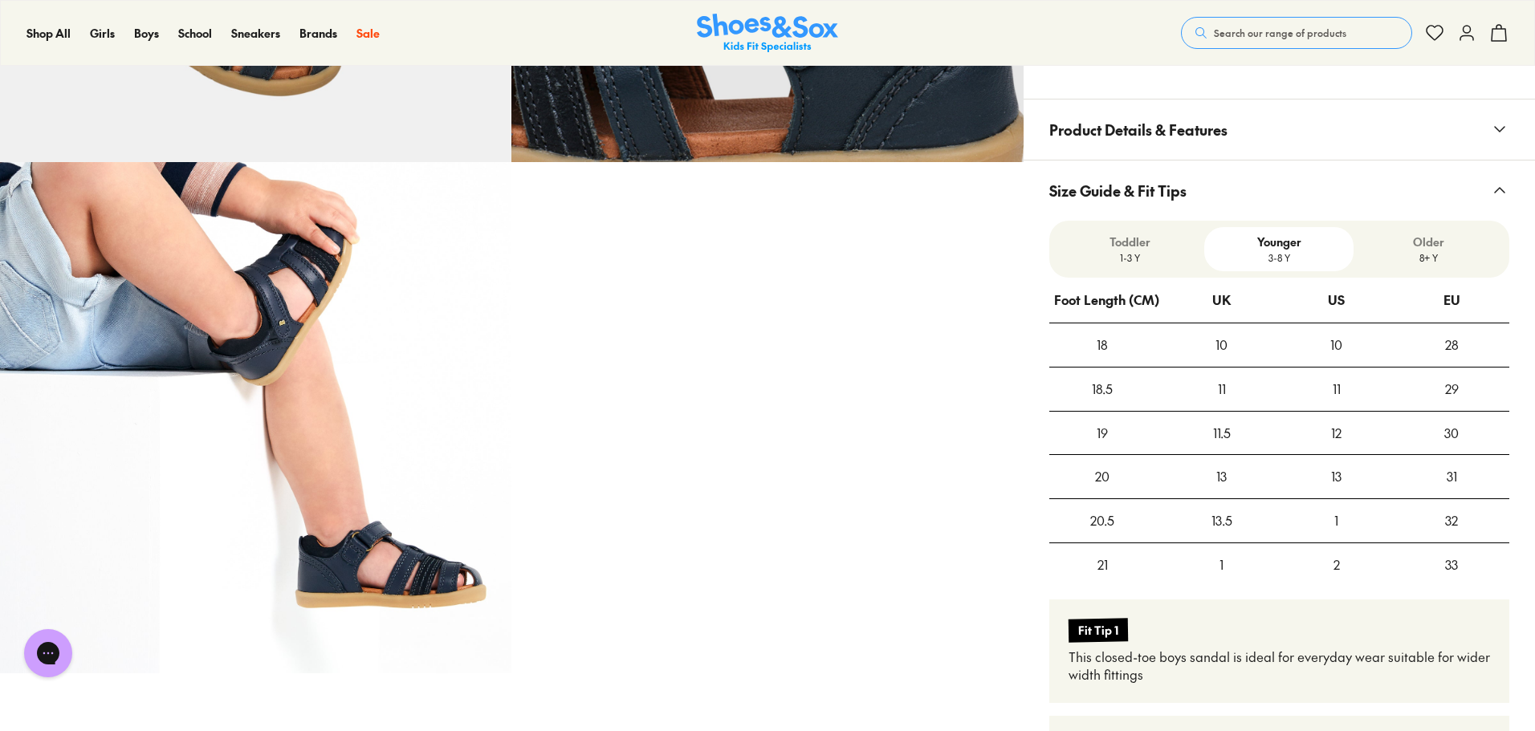
click at [1120, 243] on p "Toddler" at bounding box center [1130, 242] width 137 height 17
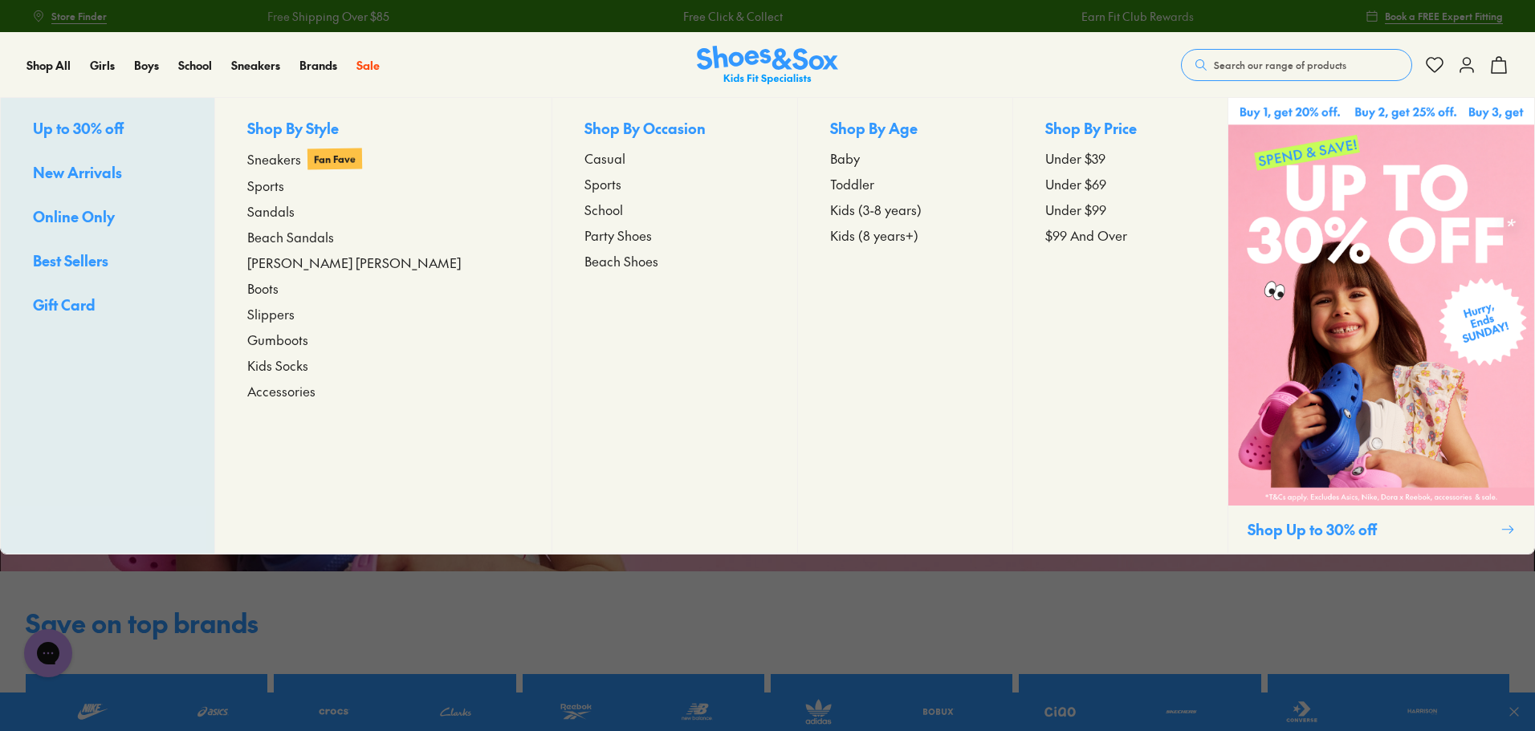
click at [94, 169] on span "New Arrivals" at bounding box center [77, 172] width 89 height 20
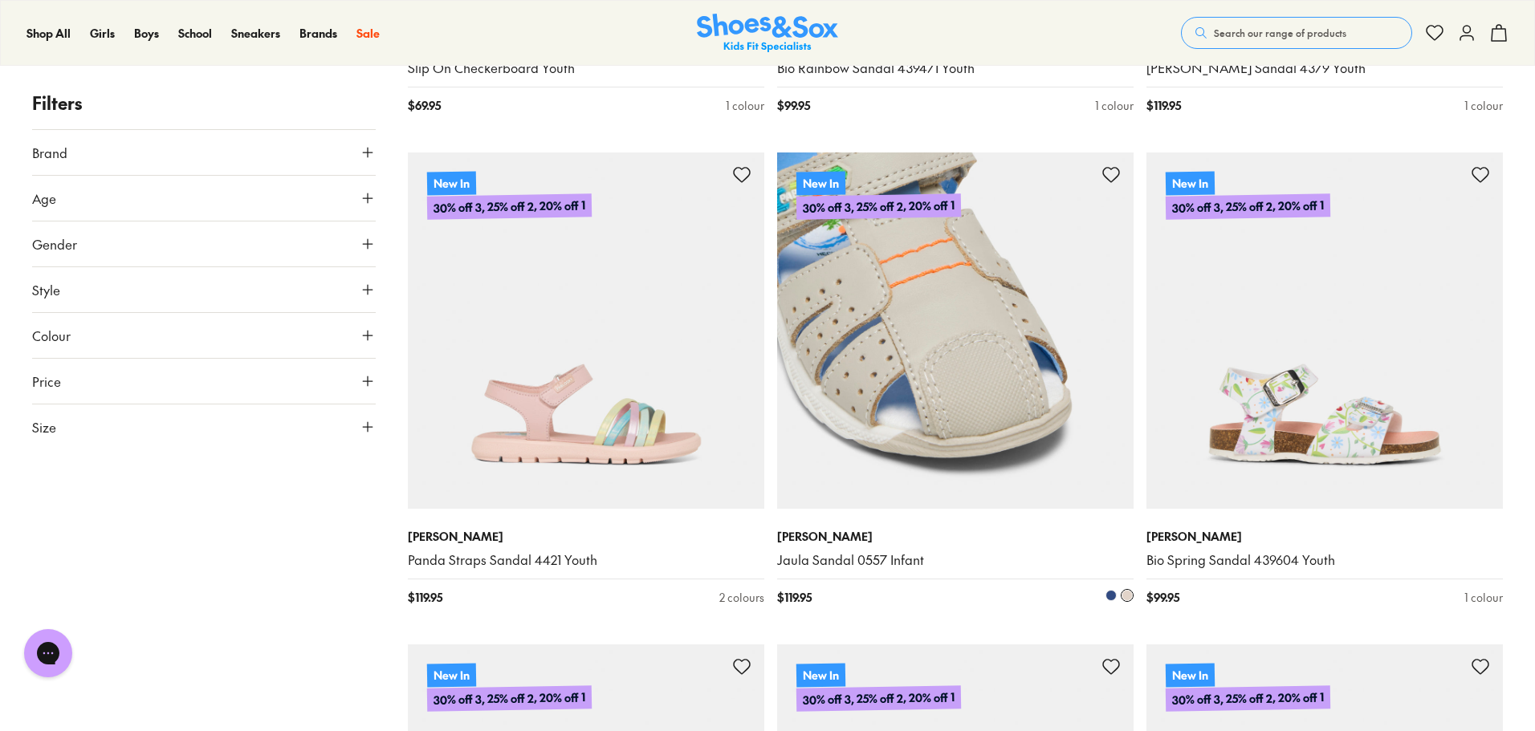
scroll to position [4175, 0]
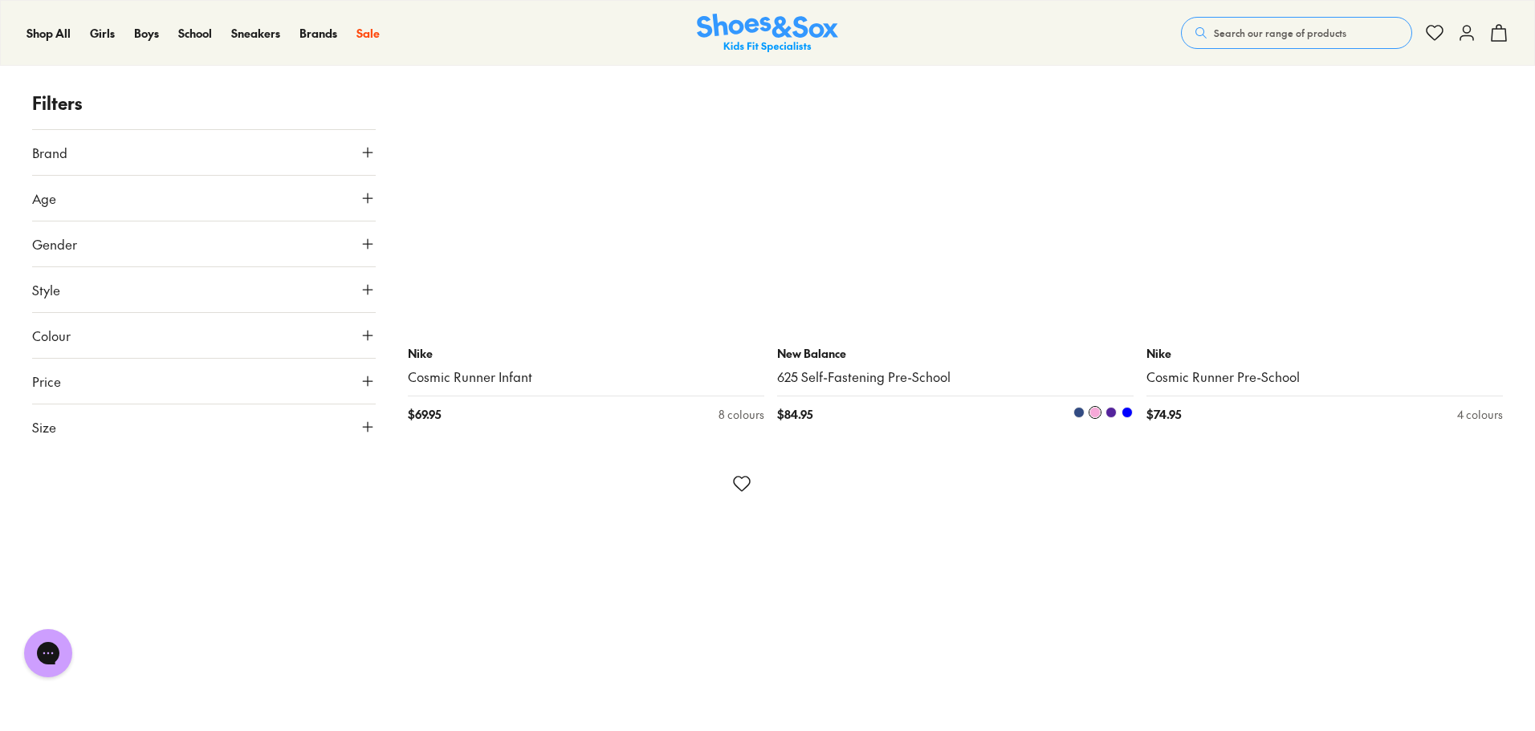
scroll to position [10278, 0]
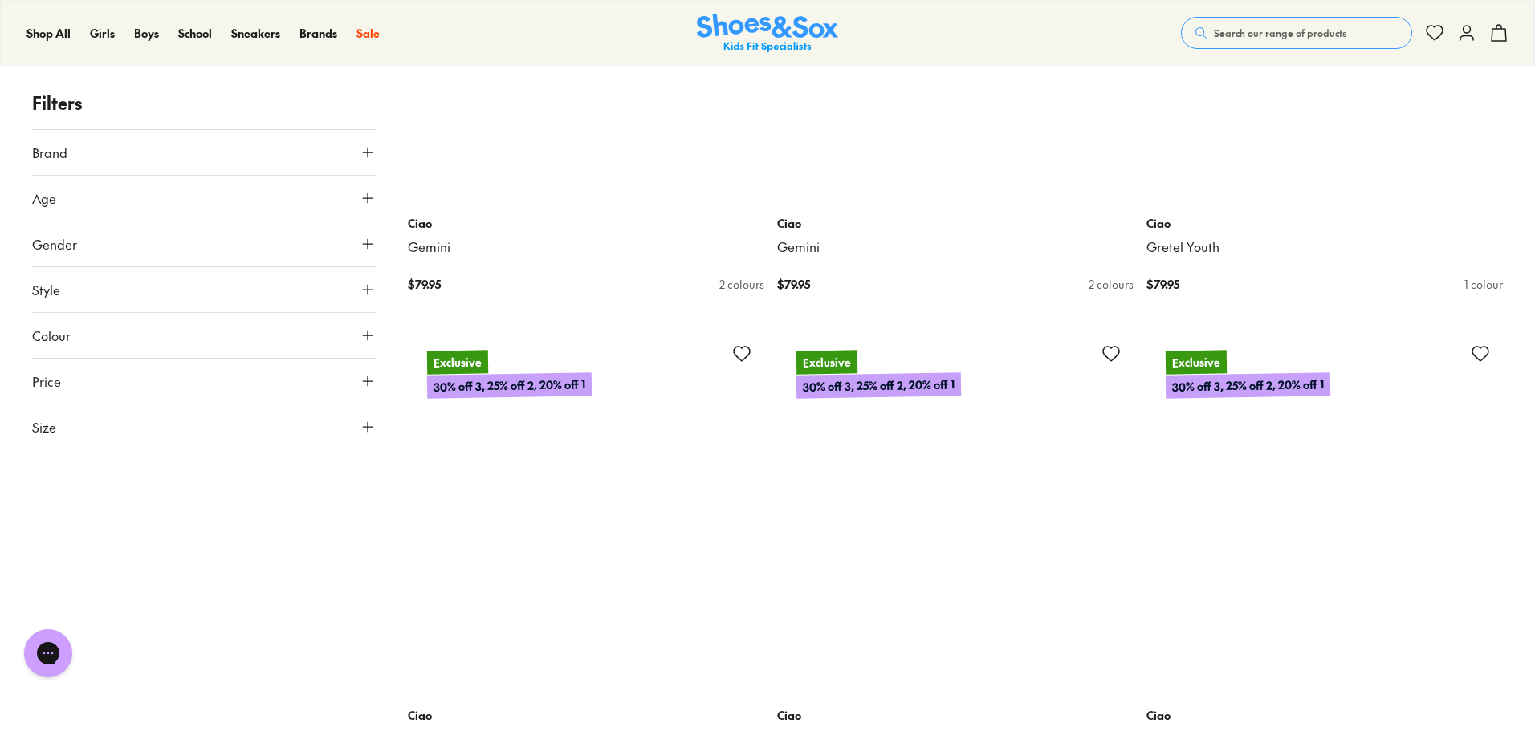
scroll to position [14774, 0]
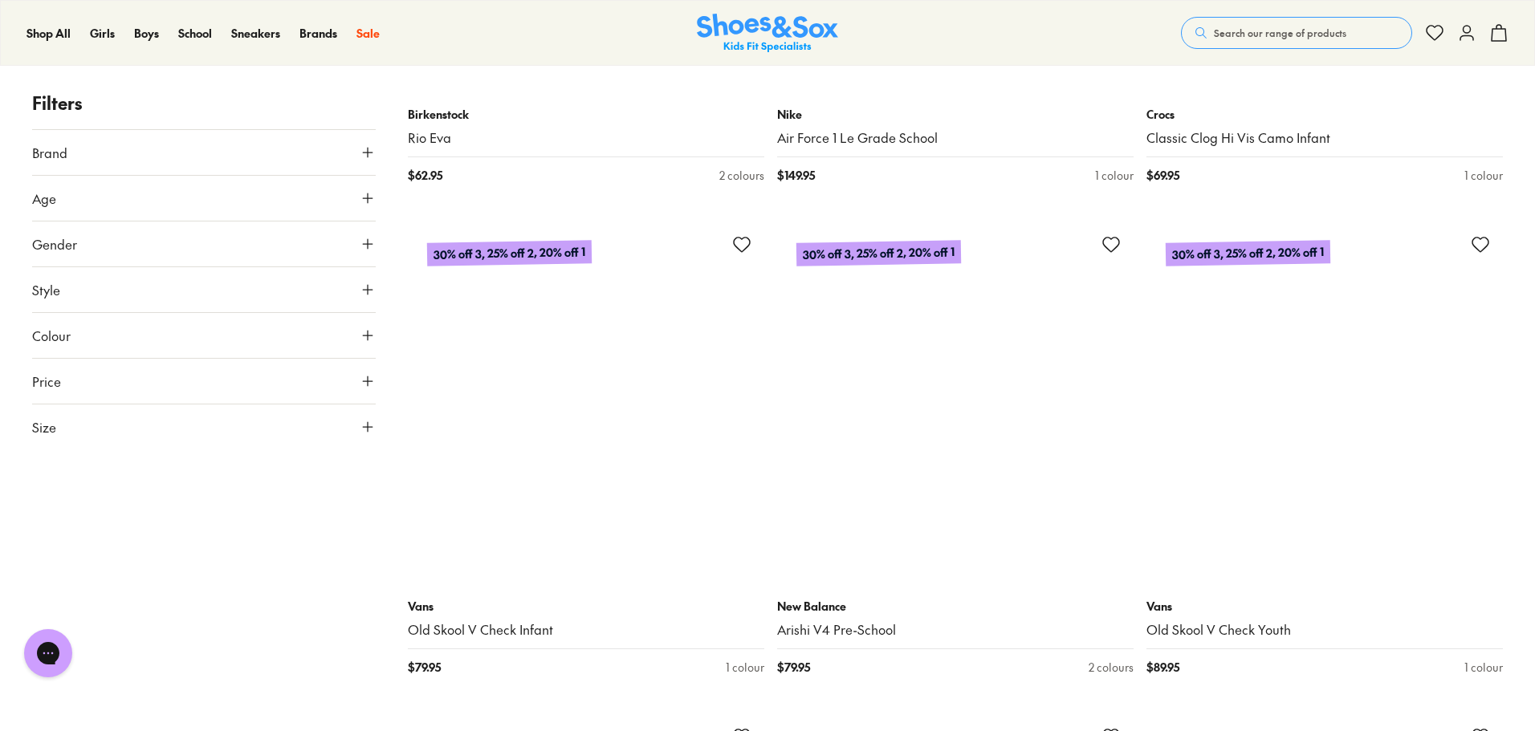
scroll to position [19351, 0]
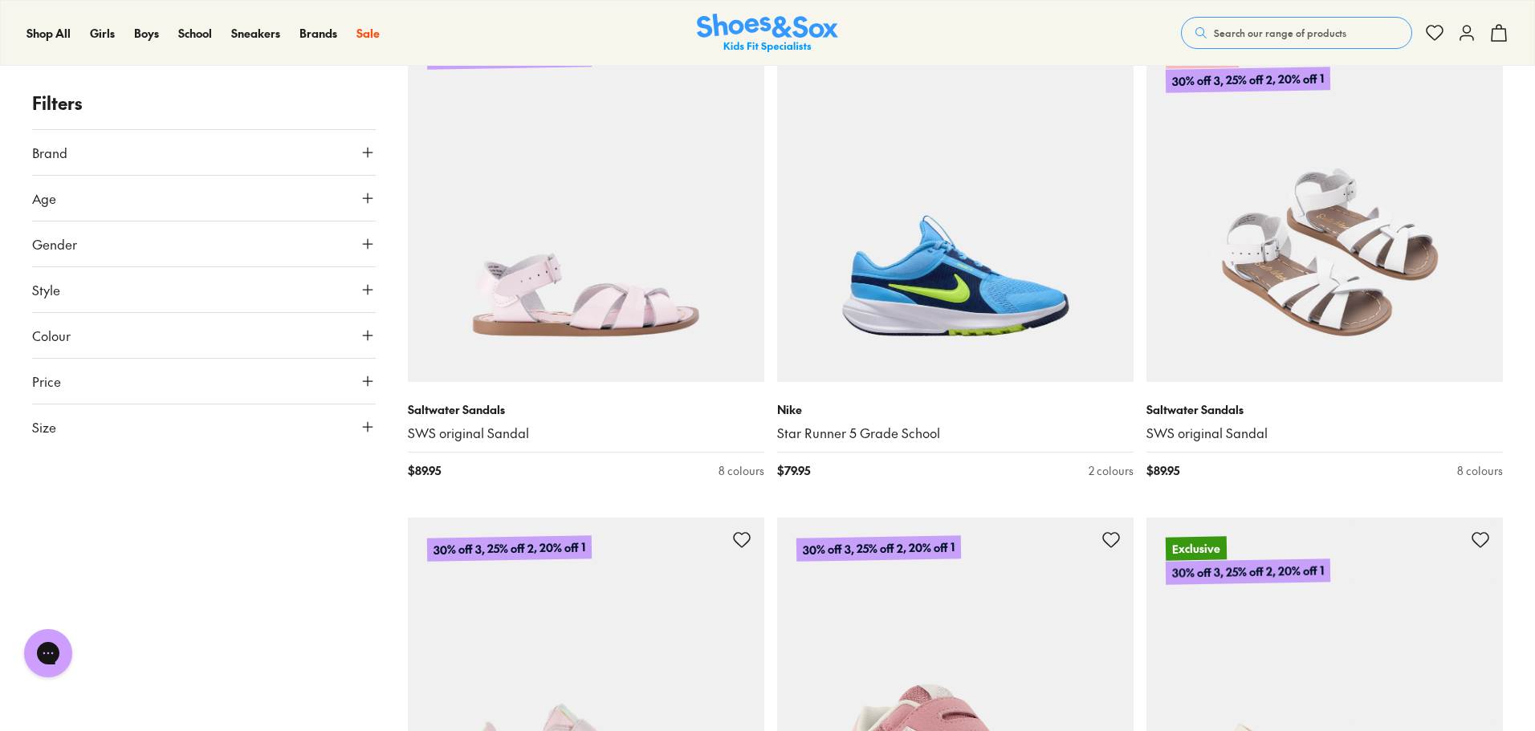
scroll to position [22483, 0]
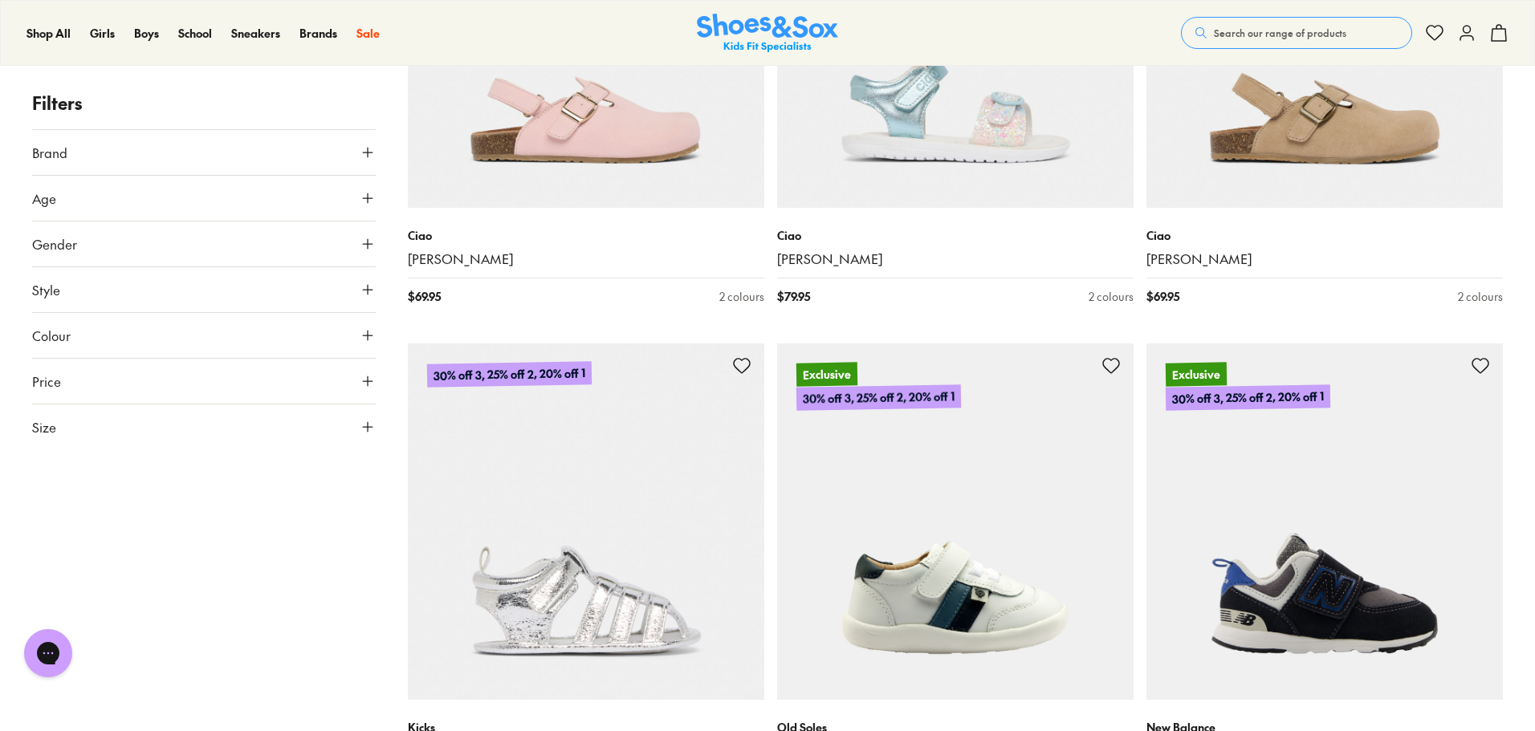
scroll to position [30031, 0]
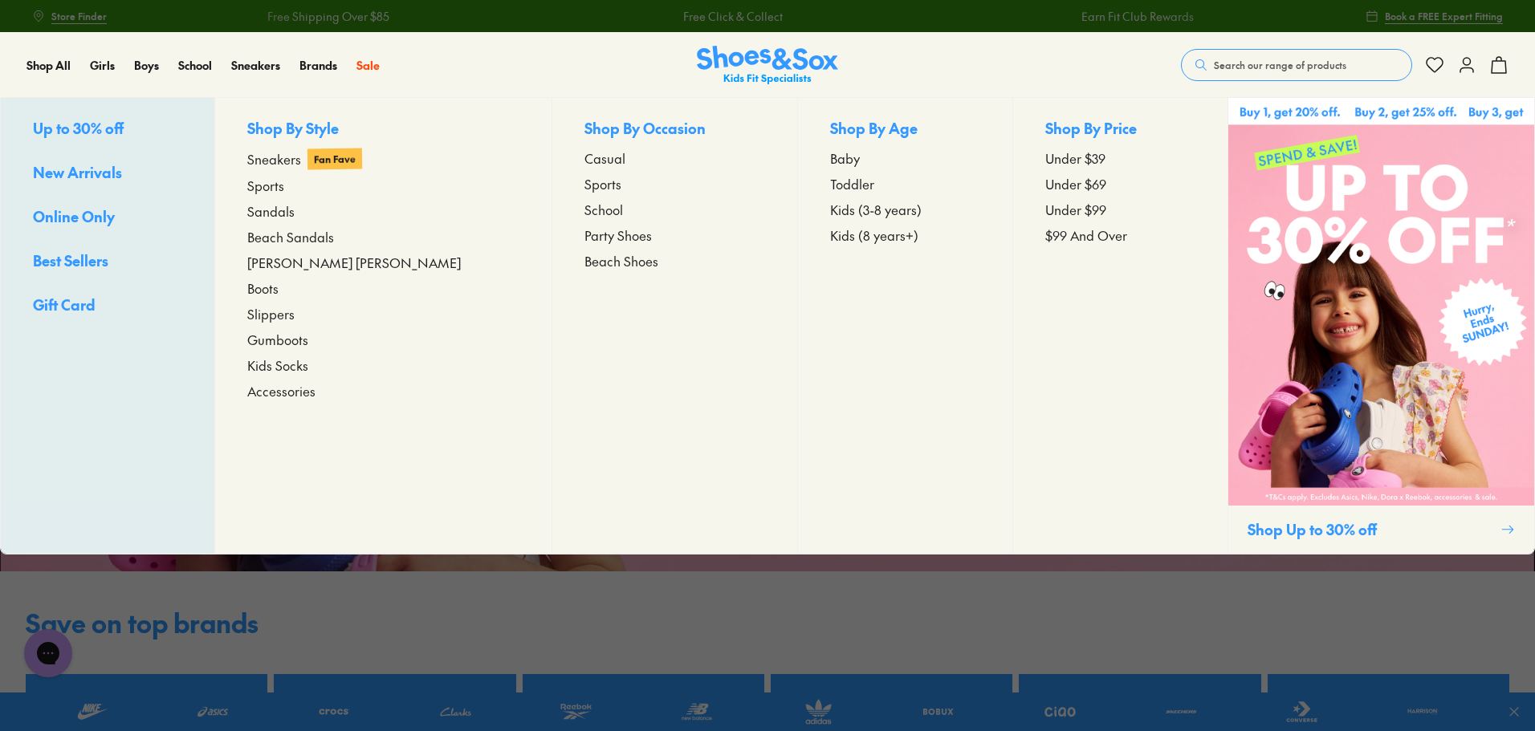
click at [103, 165] on span "New Arrivals" at bounding box center [77, 172] width 89 height 20
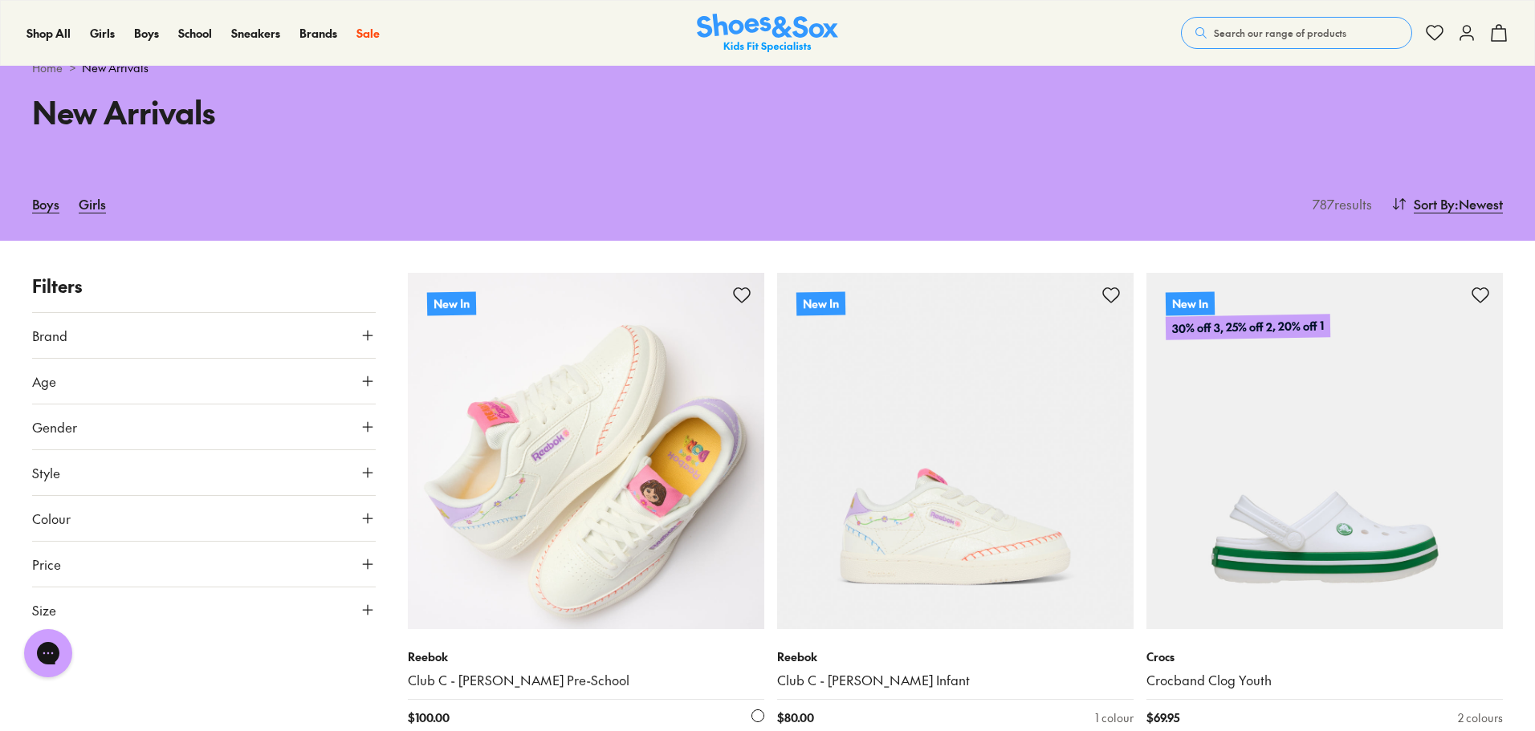
scroll to position [80, 0]
